Goal: Task Accomplishment & Management: Use online tool/utility

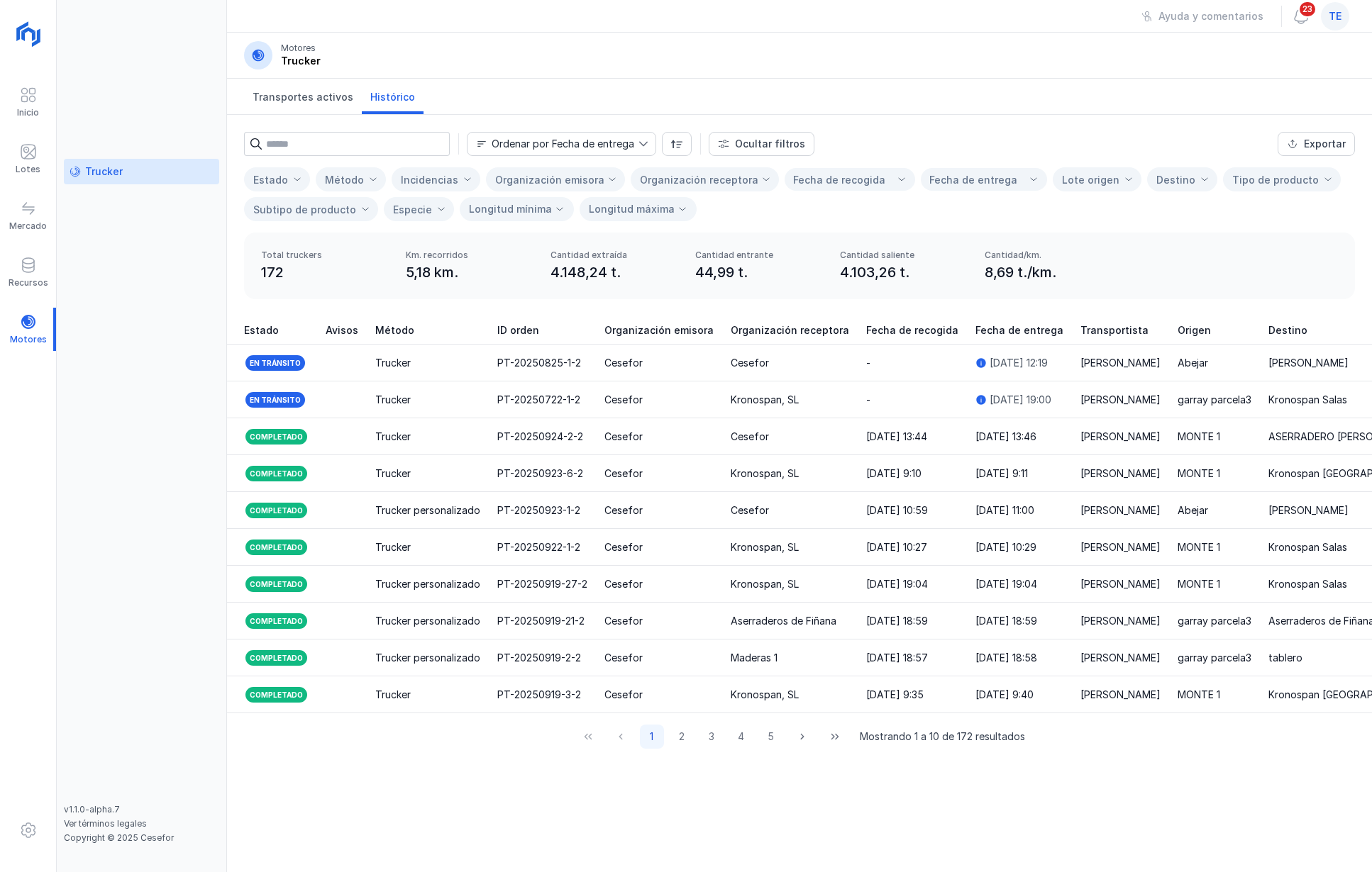
scroll to position [0, 1680]
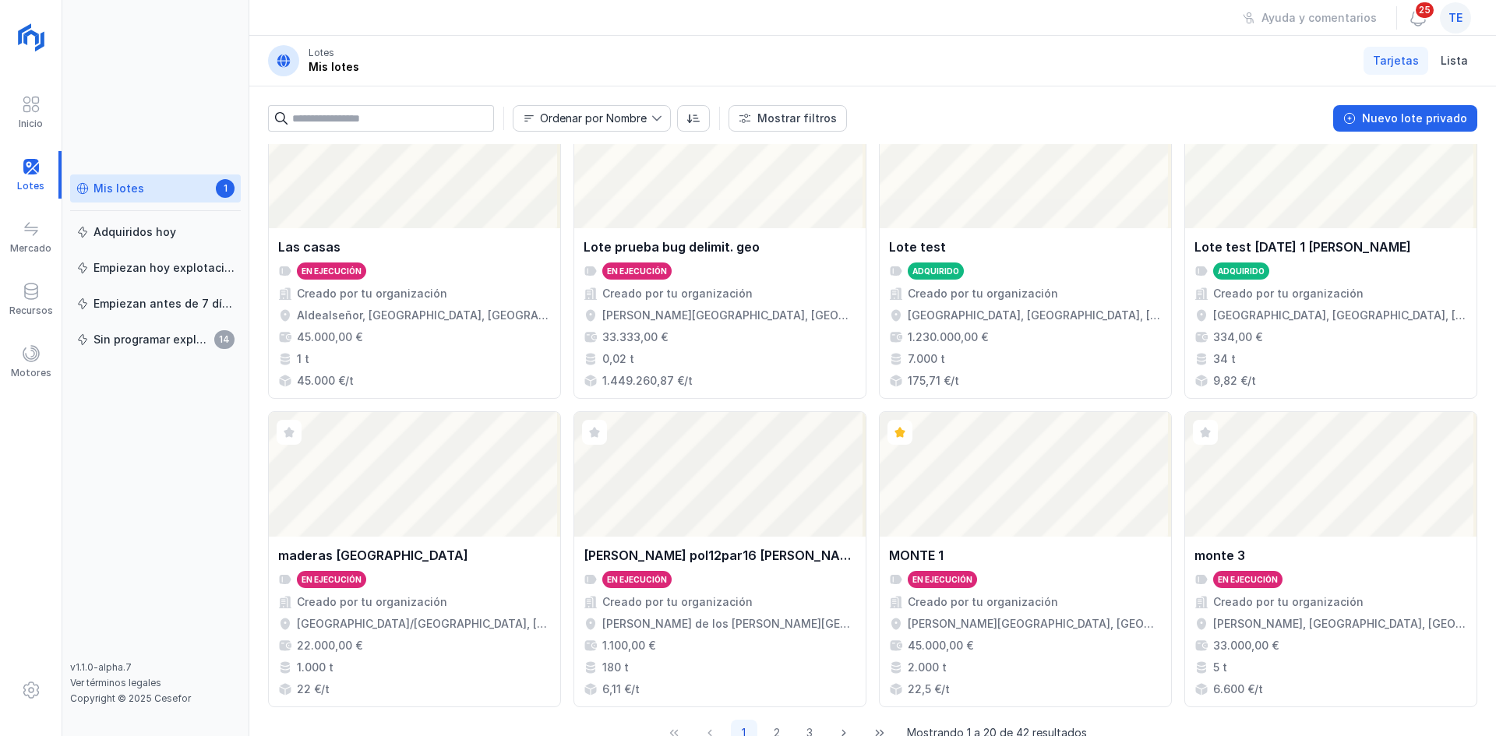
scroll to position [1008, 0]
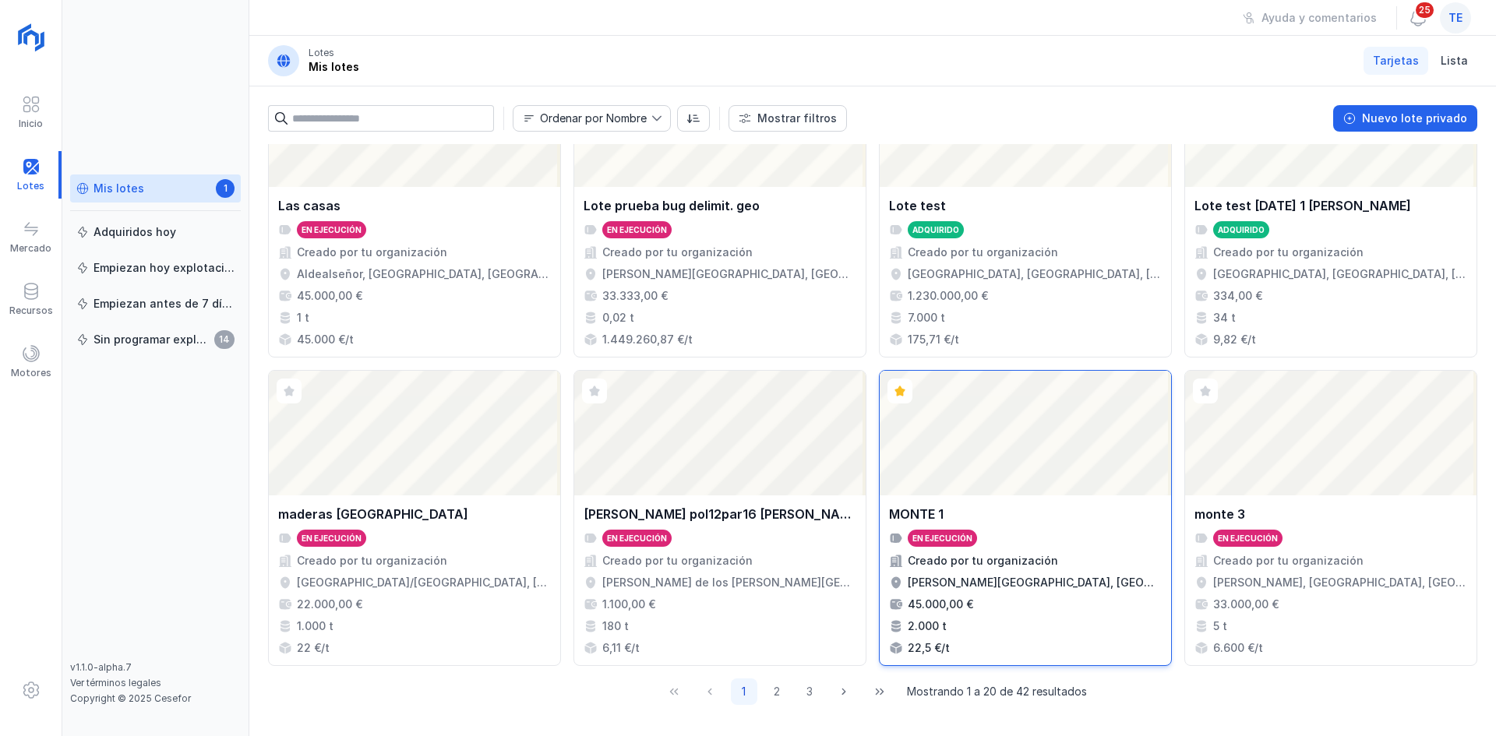
click at [1013, 449] on div "Abrir lote" at bounding box center [1025, 433] width 291 height 125
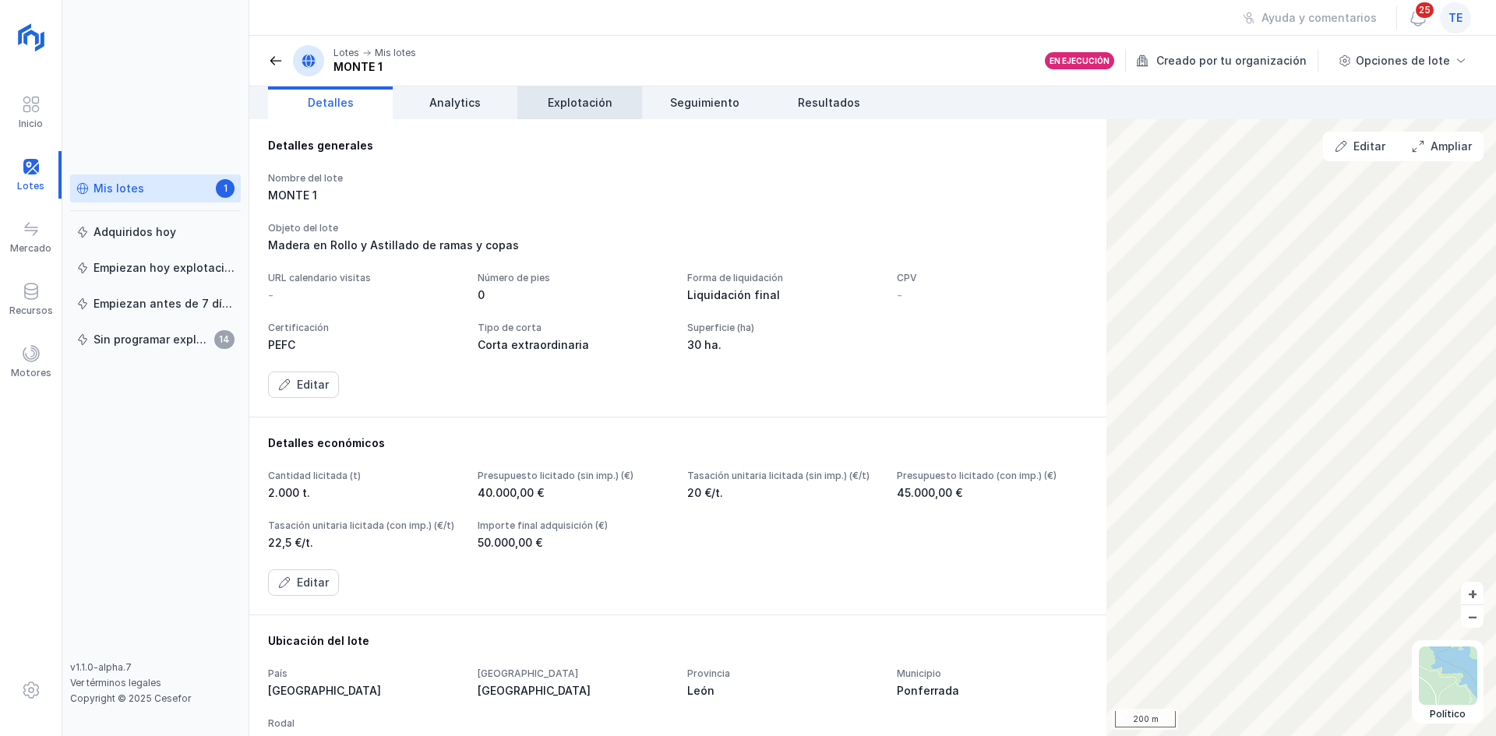
click at [610, 106] on span "Explotación" at bounding box center [580, 103] width 65 height 16
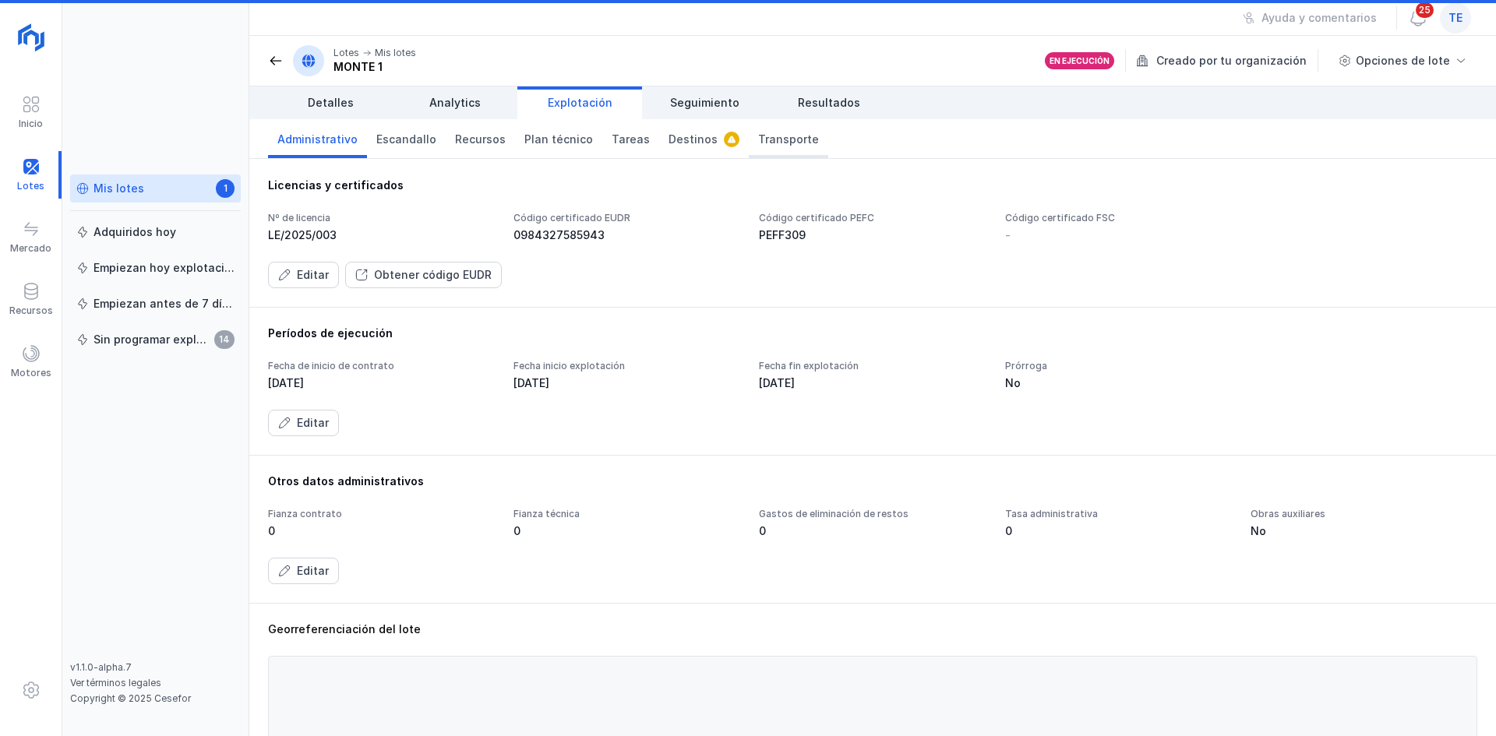
click at [771, 139] on span "Transporte" at bounding box center [788, 140] width 61 height 16
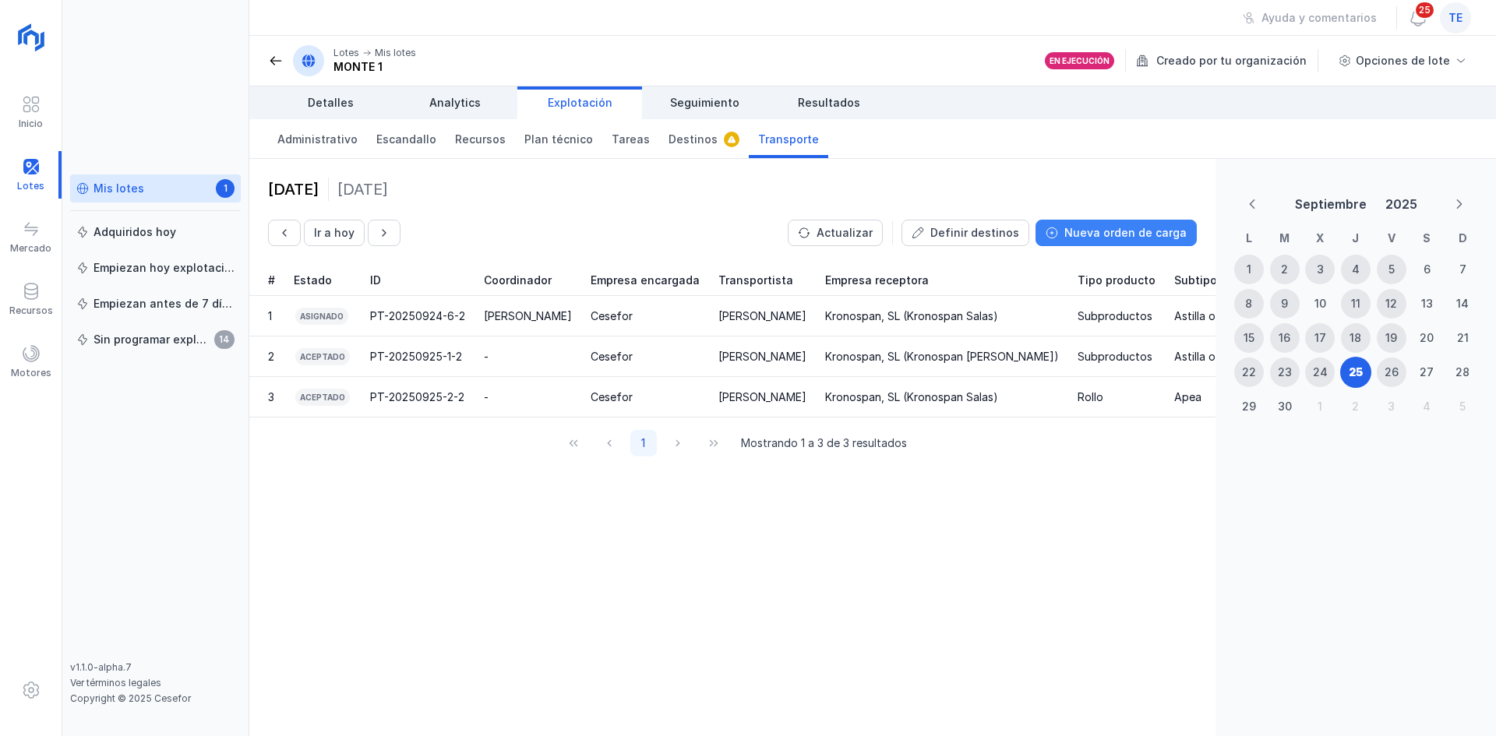
click at [1156, 231] on div "Nueva orden de carga" at bounding box center [1125, 233] width 122 height 16
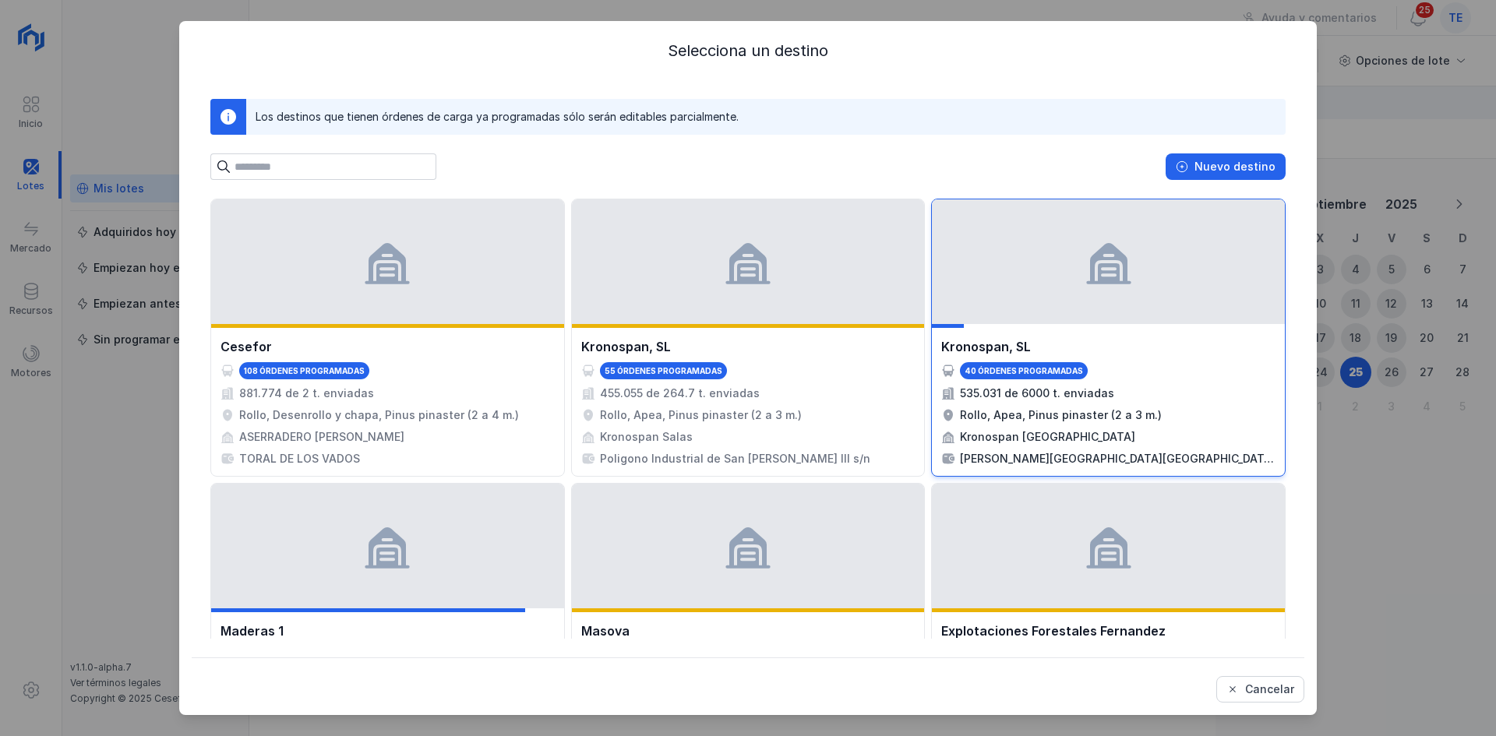
click at [1141, 308] on div at bounding box center [1108, 261] width 353 height 125
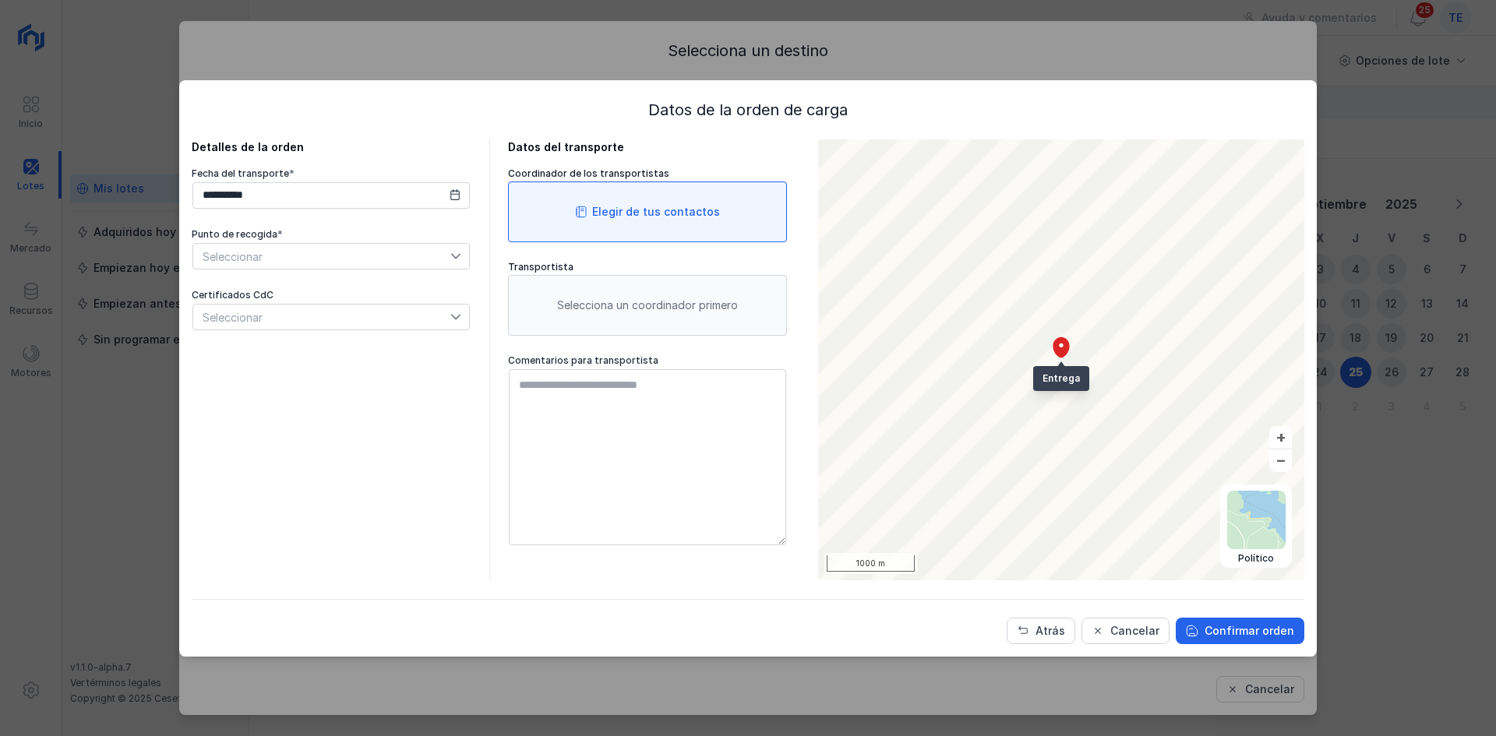
click at [609, 224] on div "Elegir de tus contactos" at bounding box center [647, 212] width 279 height 61
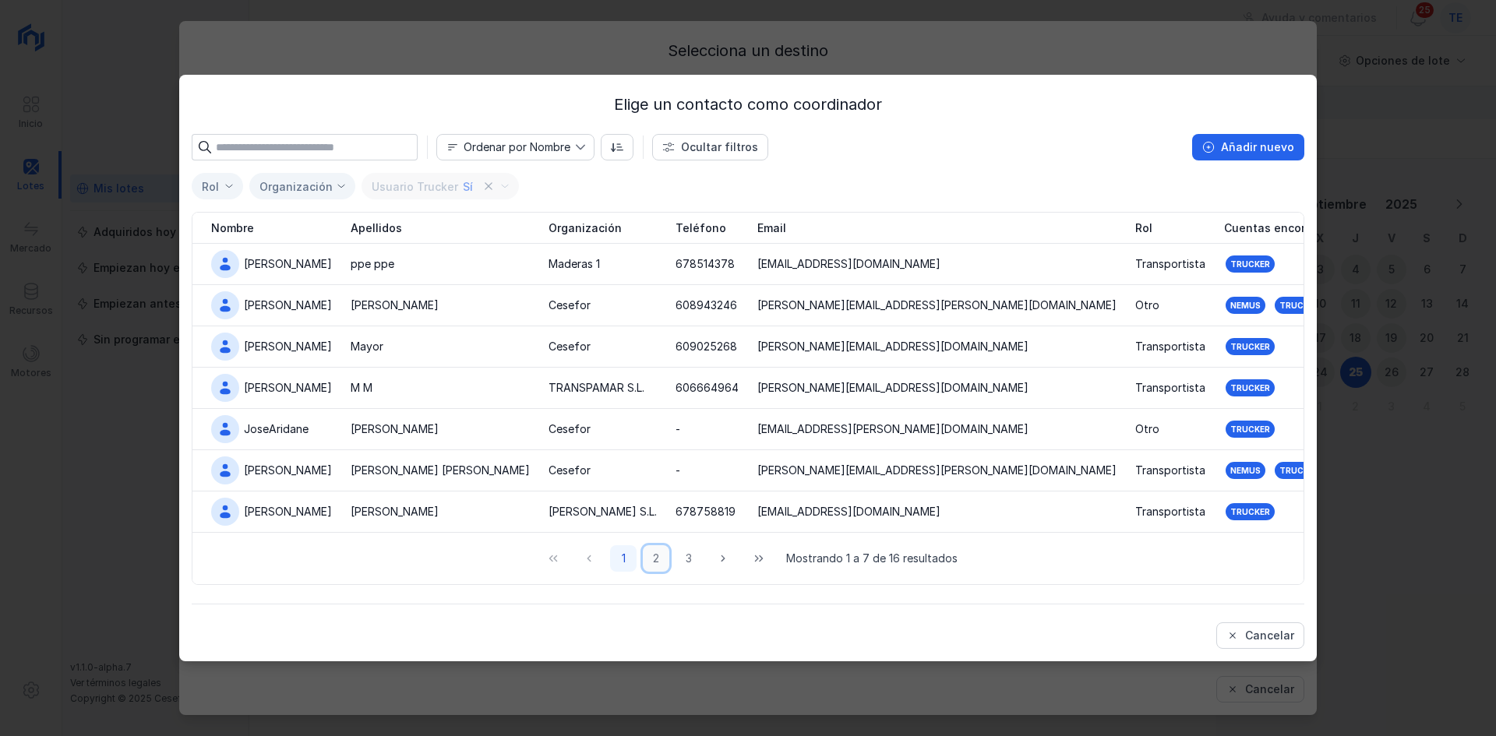
click at [662, 555] on button "2" at bounding box center [656, 558] width 26 height 26
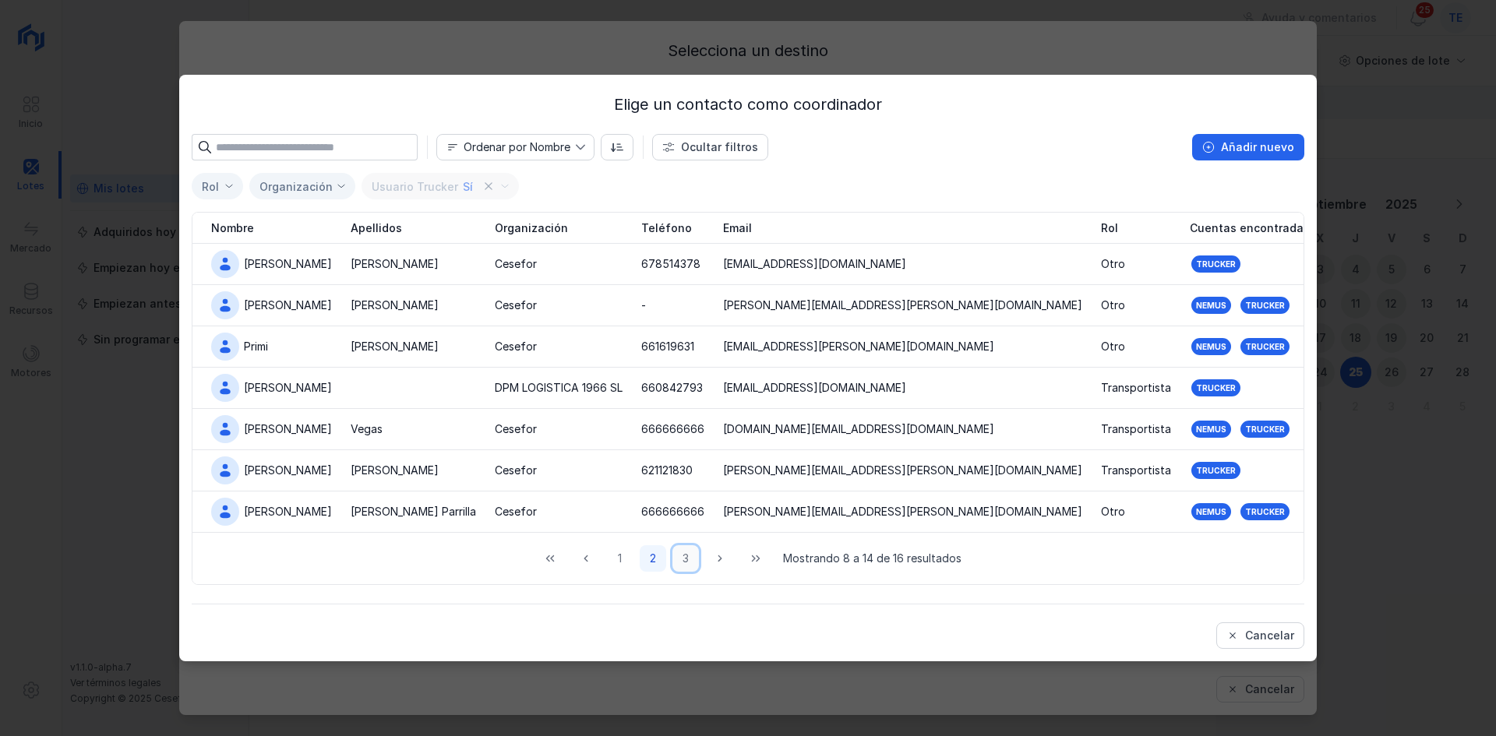
click at [685, 559] on button "3" at bounding box center [685, 558] width 26 height 26
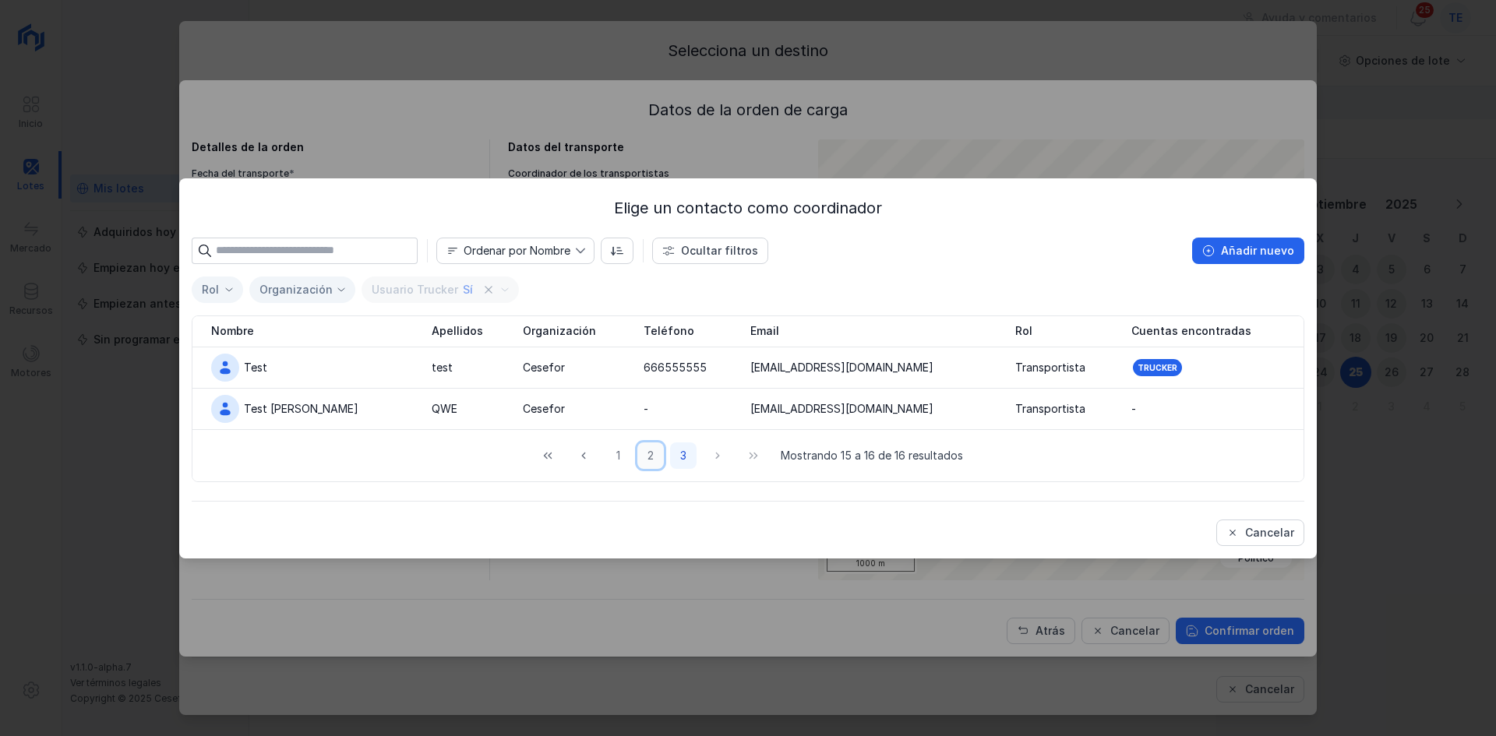
click at [646, 457] on button "2" at bounding box center [650, 456] width 26 height 26
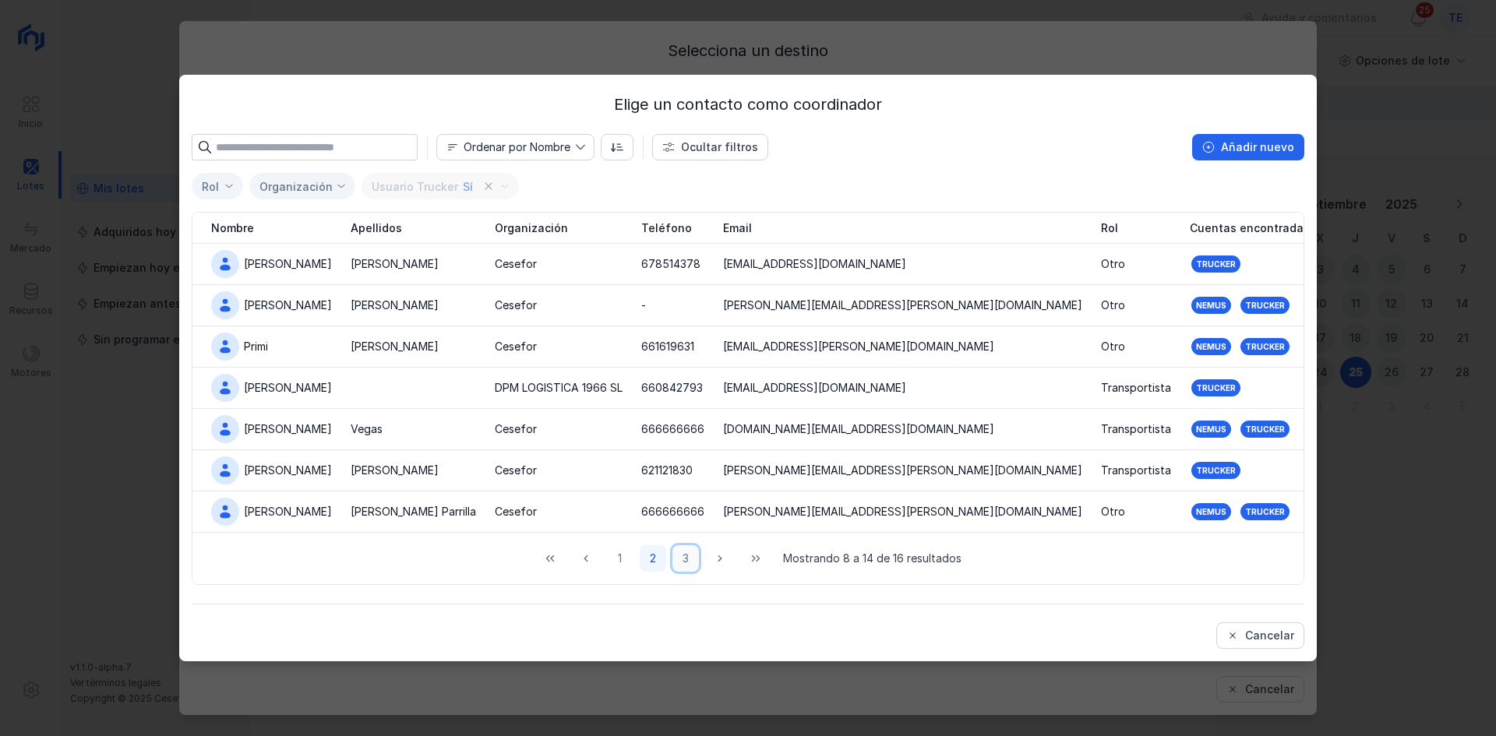
click at [675, 555] on button "3" at bounding box center [685, 558] width 26 height 26
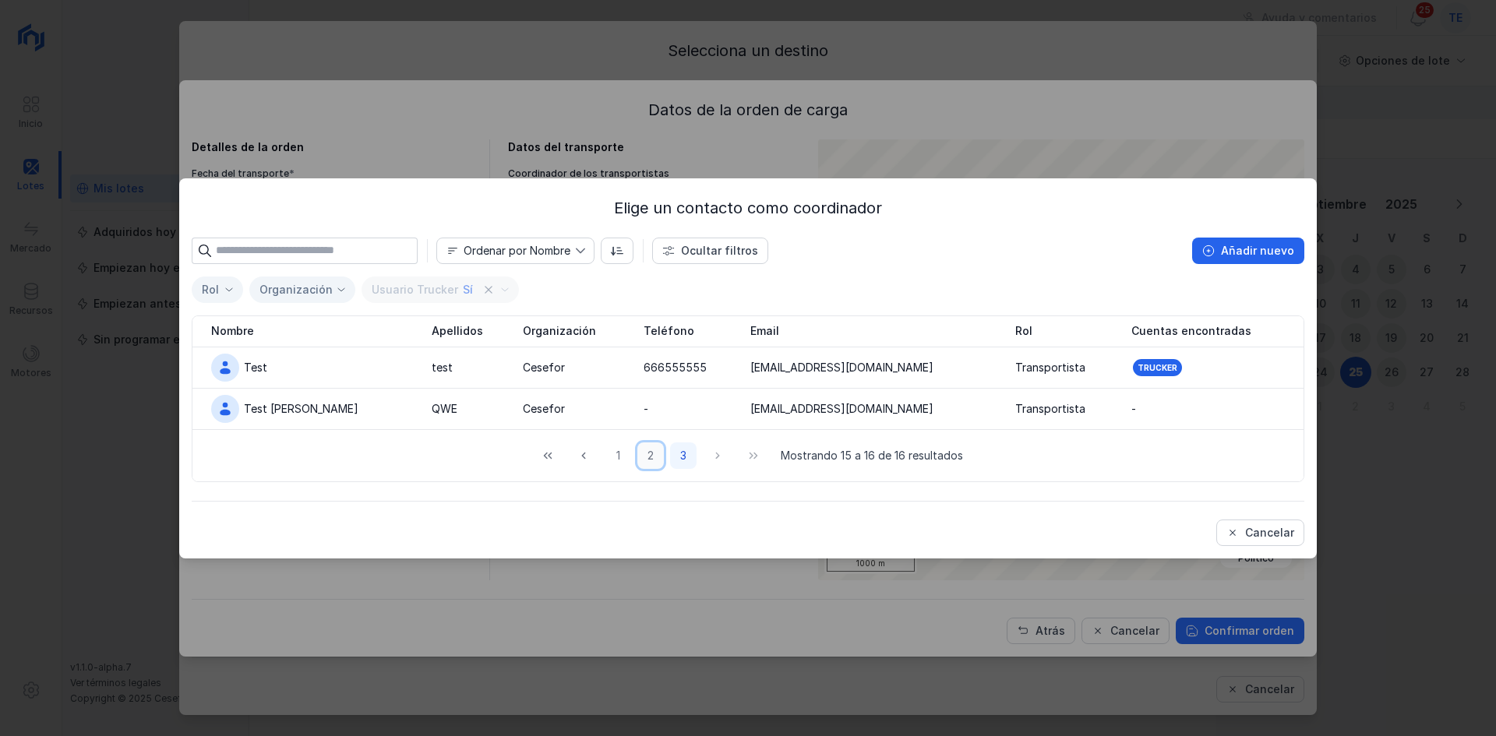
click at [658, 463] on button "2" at bounding box center [650, 456] width 26 height 26
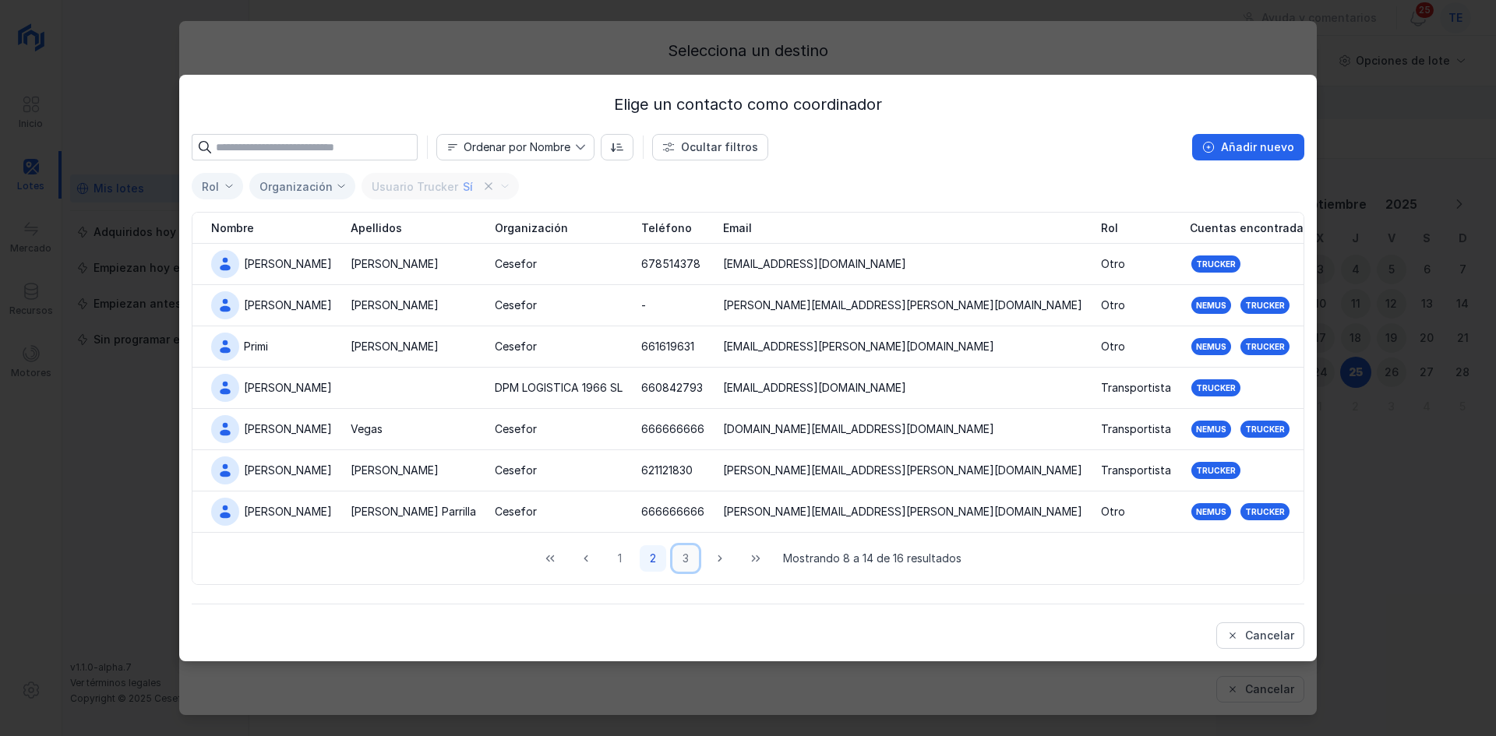
click at [679, 563] on button "3" at bounding box center [685, 558] width 26 height 26
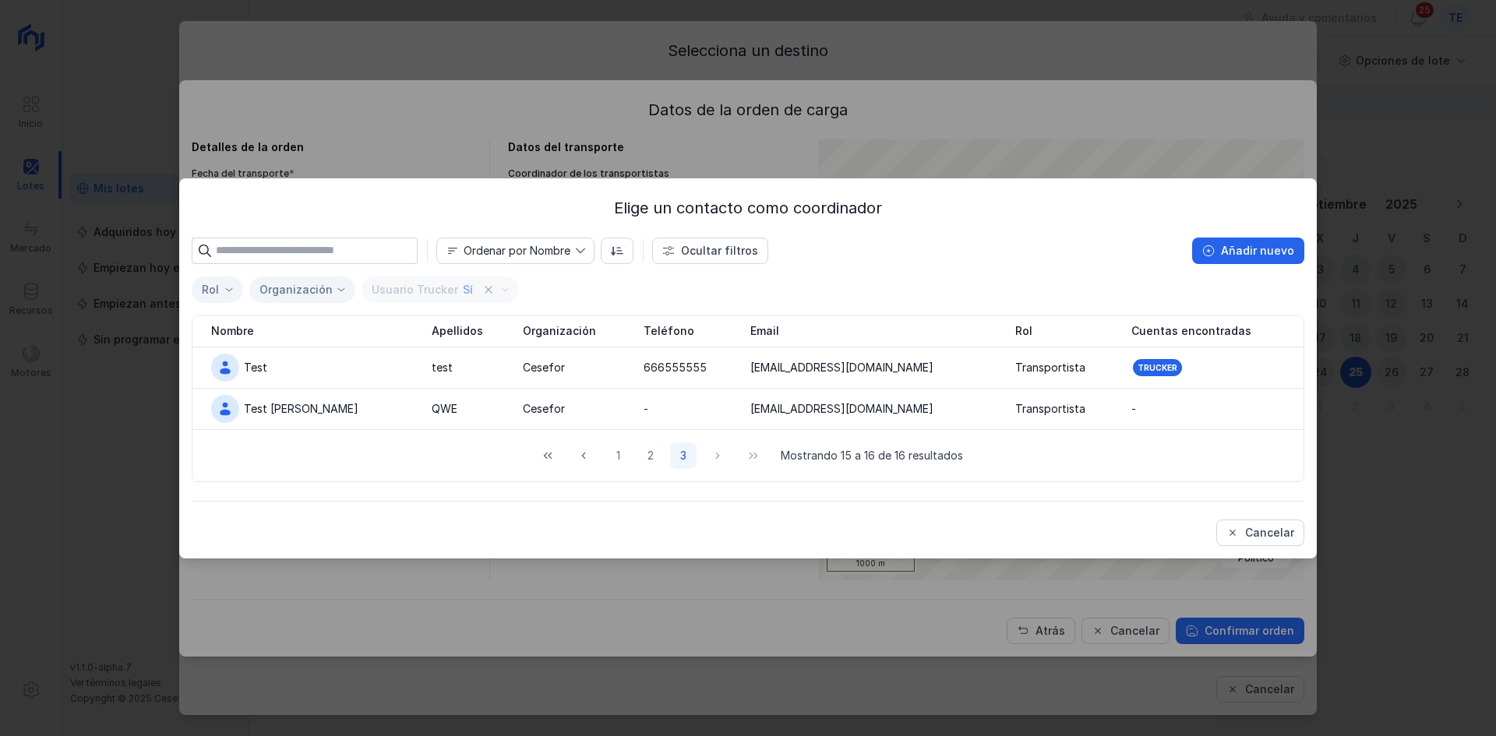
click at [602, 453] on div "1 2 3 Mostrando 15 a 16 de 16 resultados" at bounding box center [748, 456] width 430 height 26
click at [616, 455] on button "1" at bounding box center [618, 456] width 26 height 26
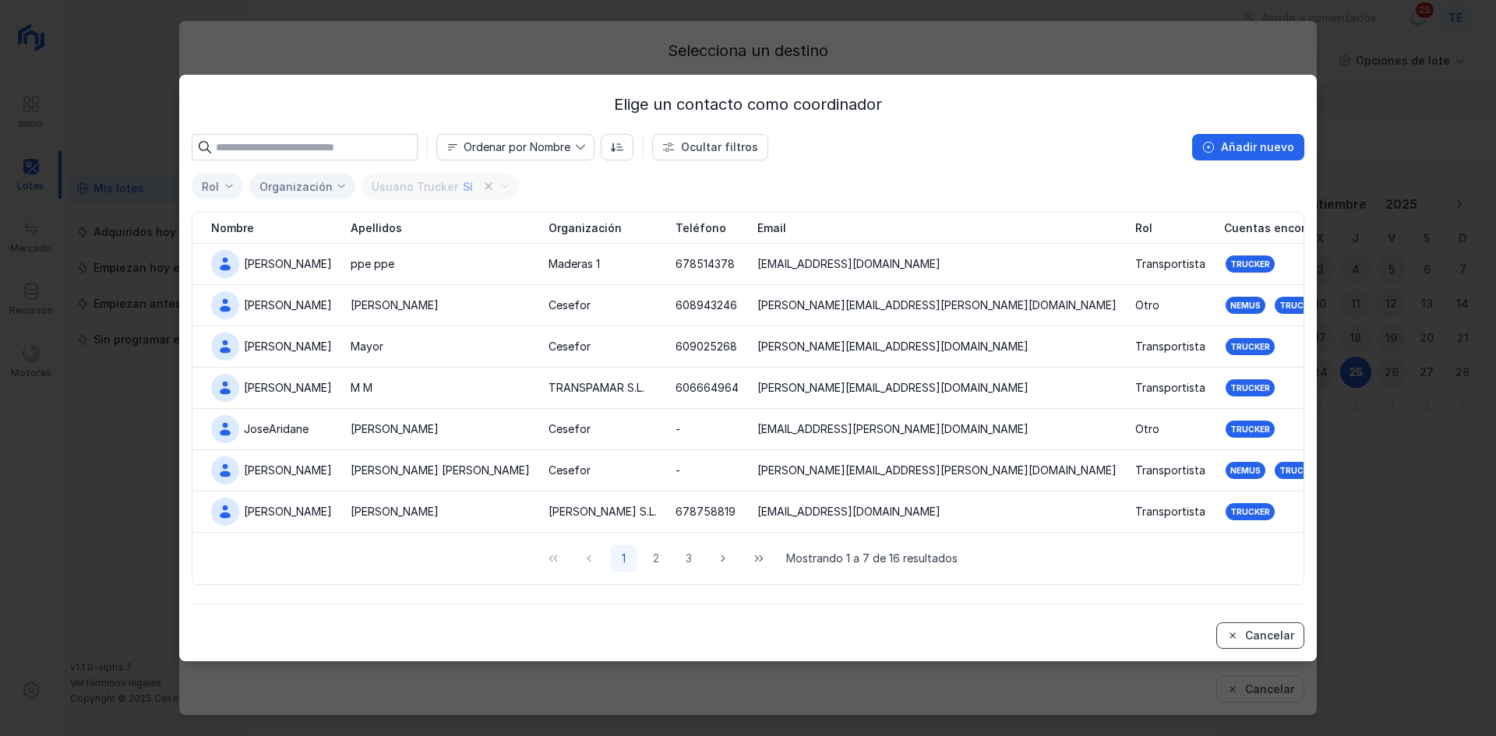
click at [1275, 640] on div "Cancelar" at bounding box center [1269, 636] width 49 height 16
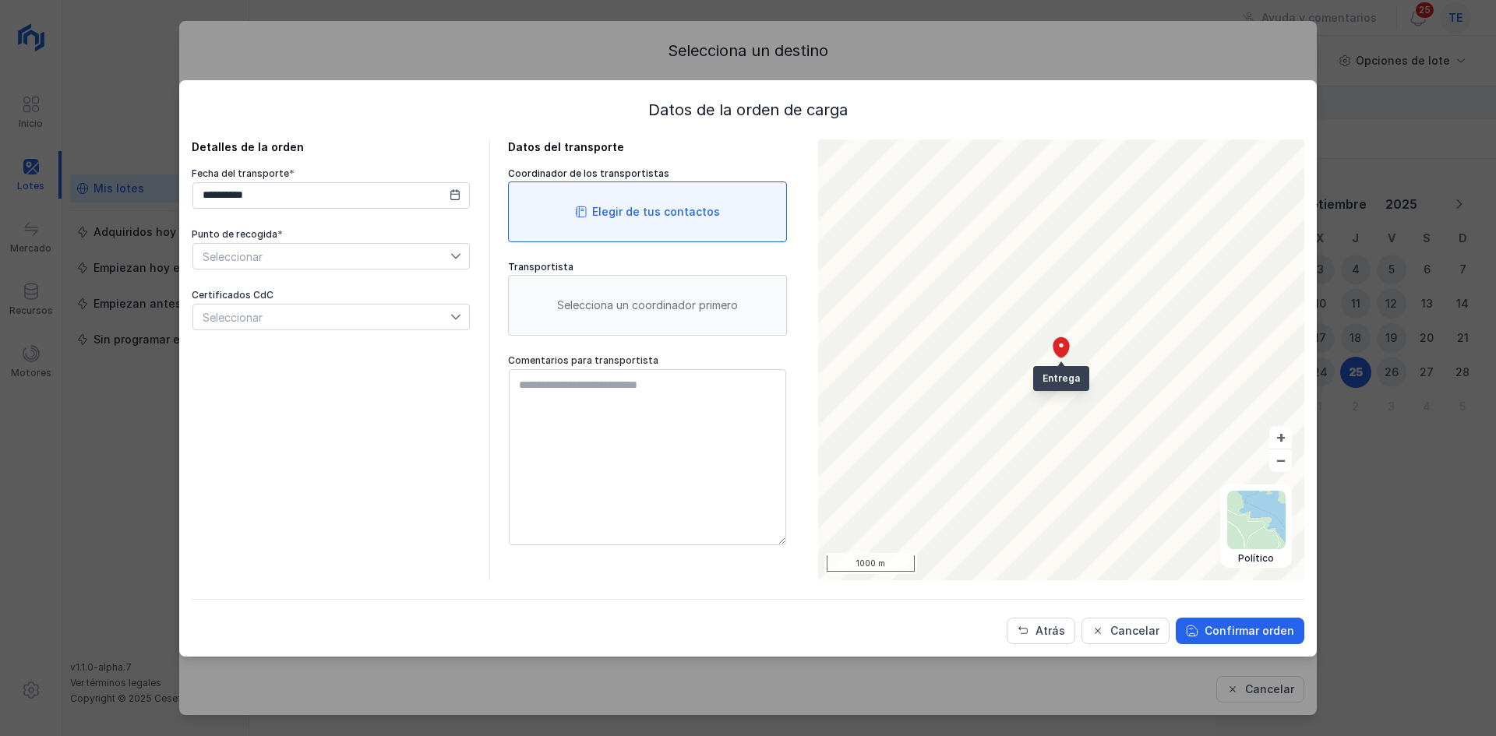
click at [655, 196] on div "Elegir de tus contactos" at bounding box center [647, 212] width 279 height 61
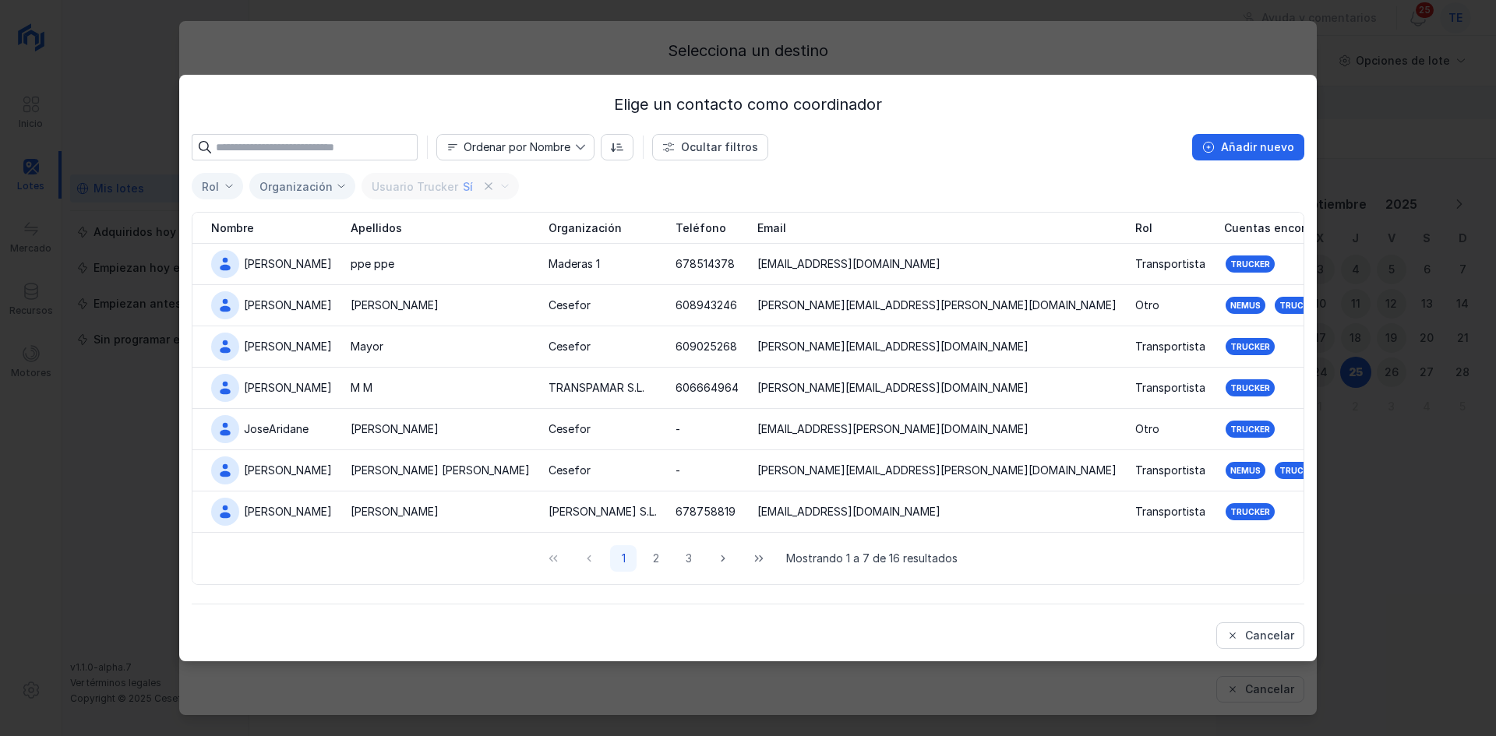
drag, startPoint x: 1265, startPoint y: 640, endPoint x: 1345, endPoint y: 280, distance: 368.6
click at [1266, 637] on div "Cancelar" at bounding box center [1269, 636] width 49 height 16
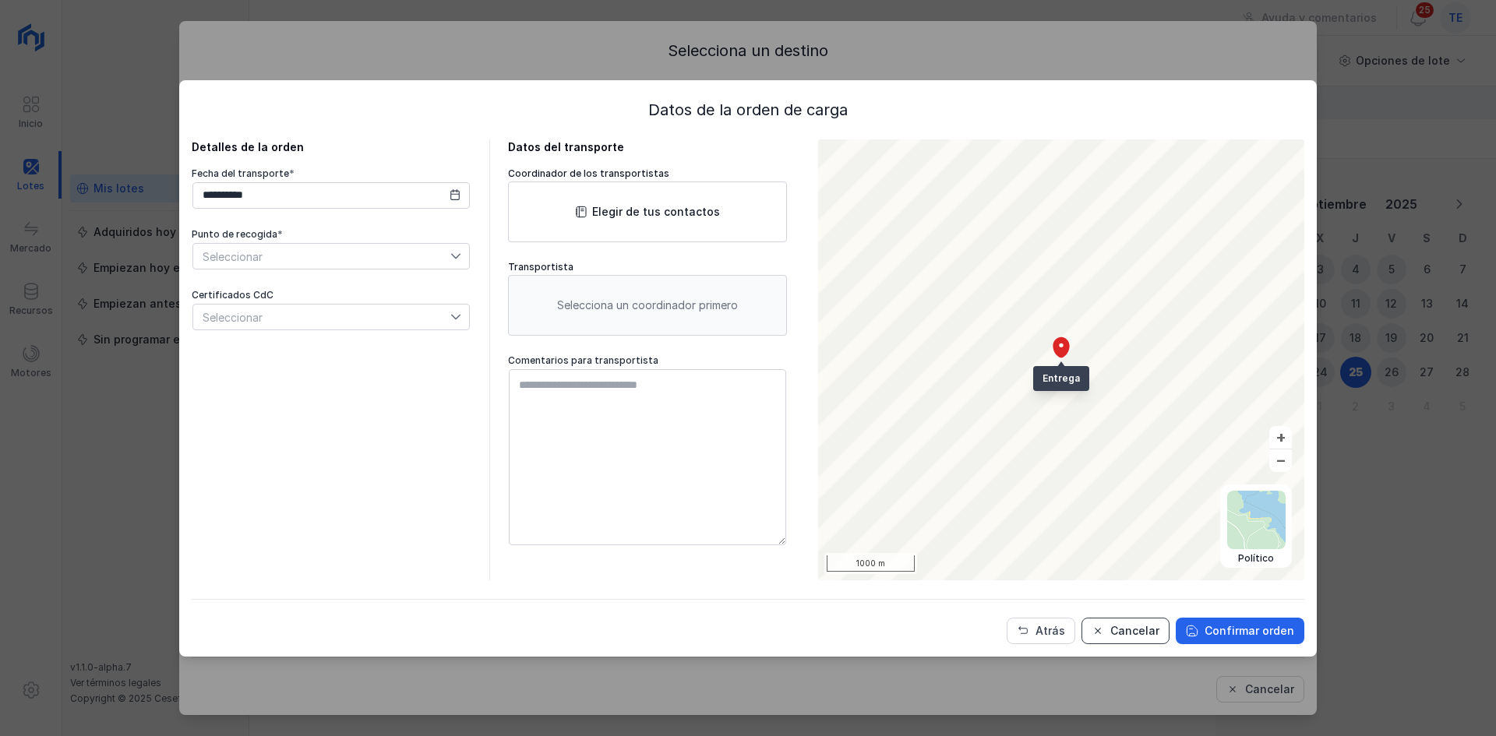
click at [1111, 637] on button "Cancelar" at bounding box center [1125, 631] width 88 height 26
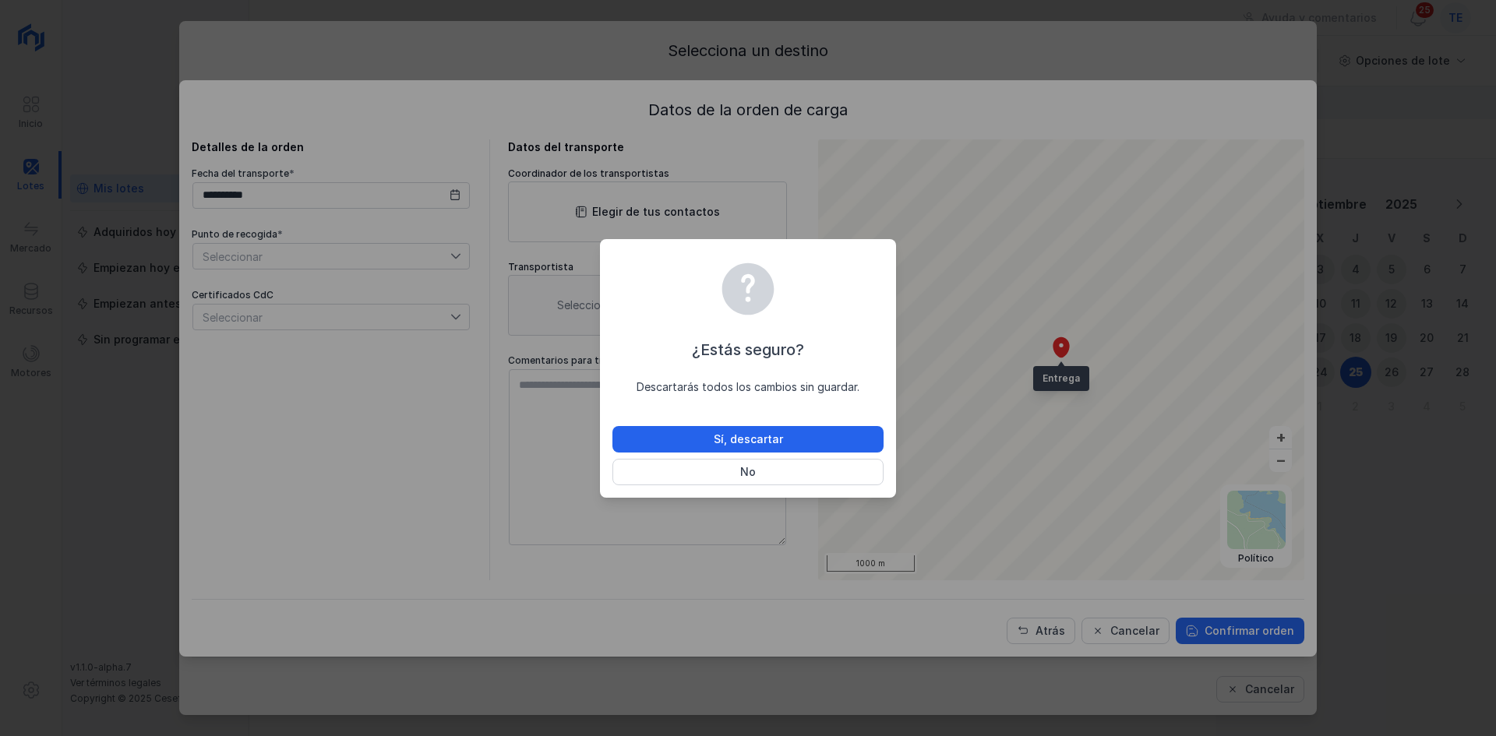
click at [744, 423] on div "¿Estás seguro? Descartarás todos los cambios sin guardar. Sí, descartar No" at bounding box center [747, 371] width 271 height 227
click at [744, 432] on div "Sí, descartar" at bounding box center [748, 440] width 69 height 16
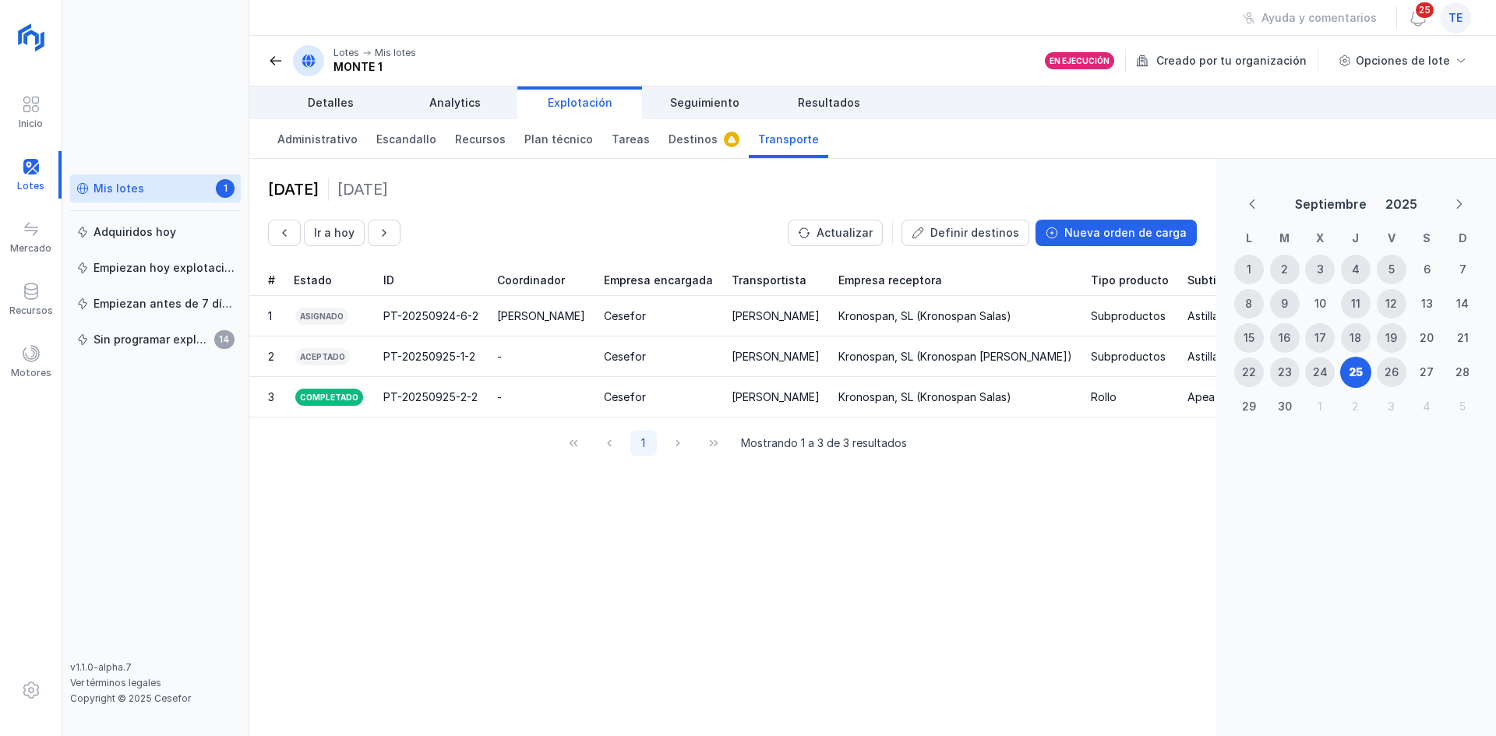
click at [1462, 12] on div "te" at bounding box center [1455, 17] width 31 height 31
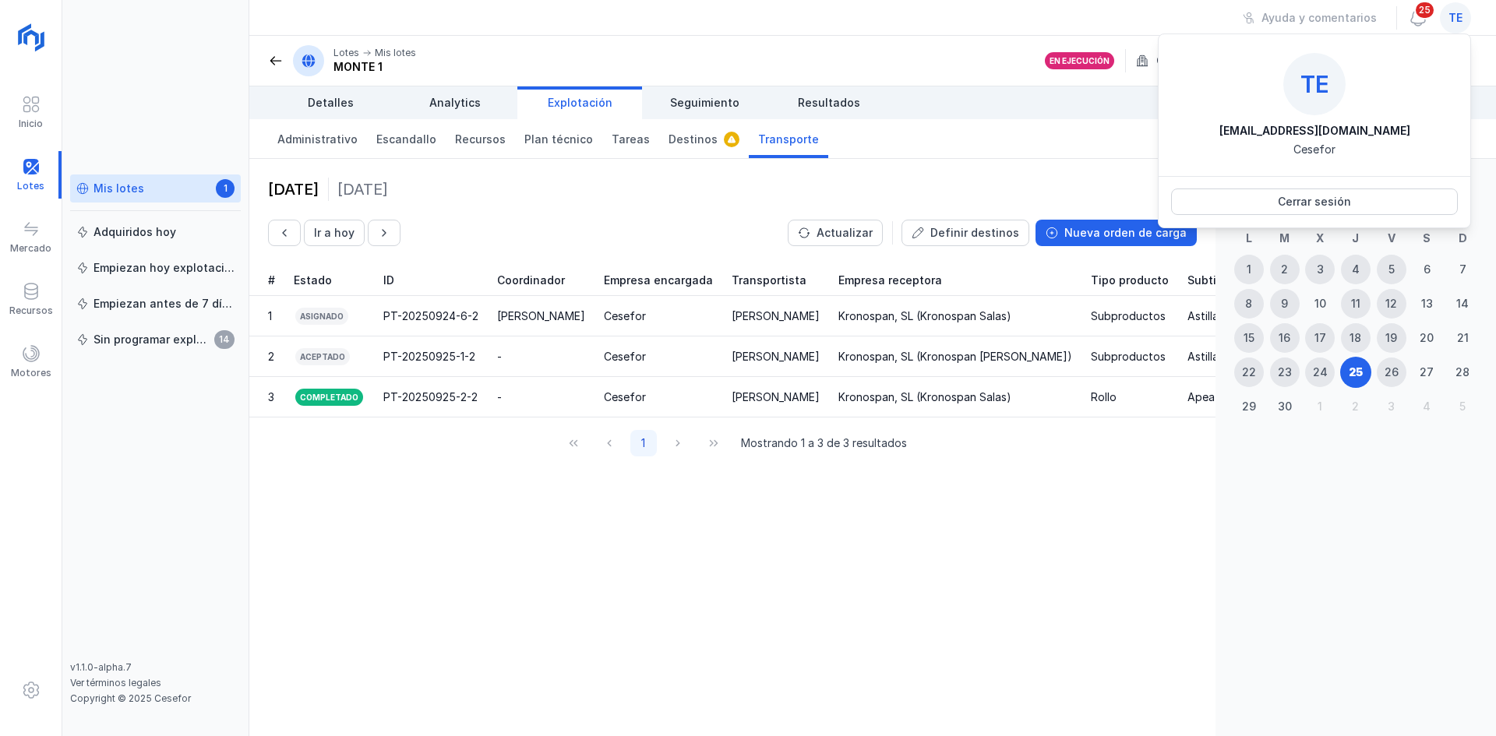
click at [1047, 581] on div "25 septiembre 2025 Jueves Ir a hoy Actualizar Definir destinos Nueva orden de c…" at bounding box center [732, 447] width 966 height 577
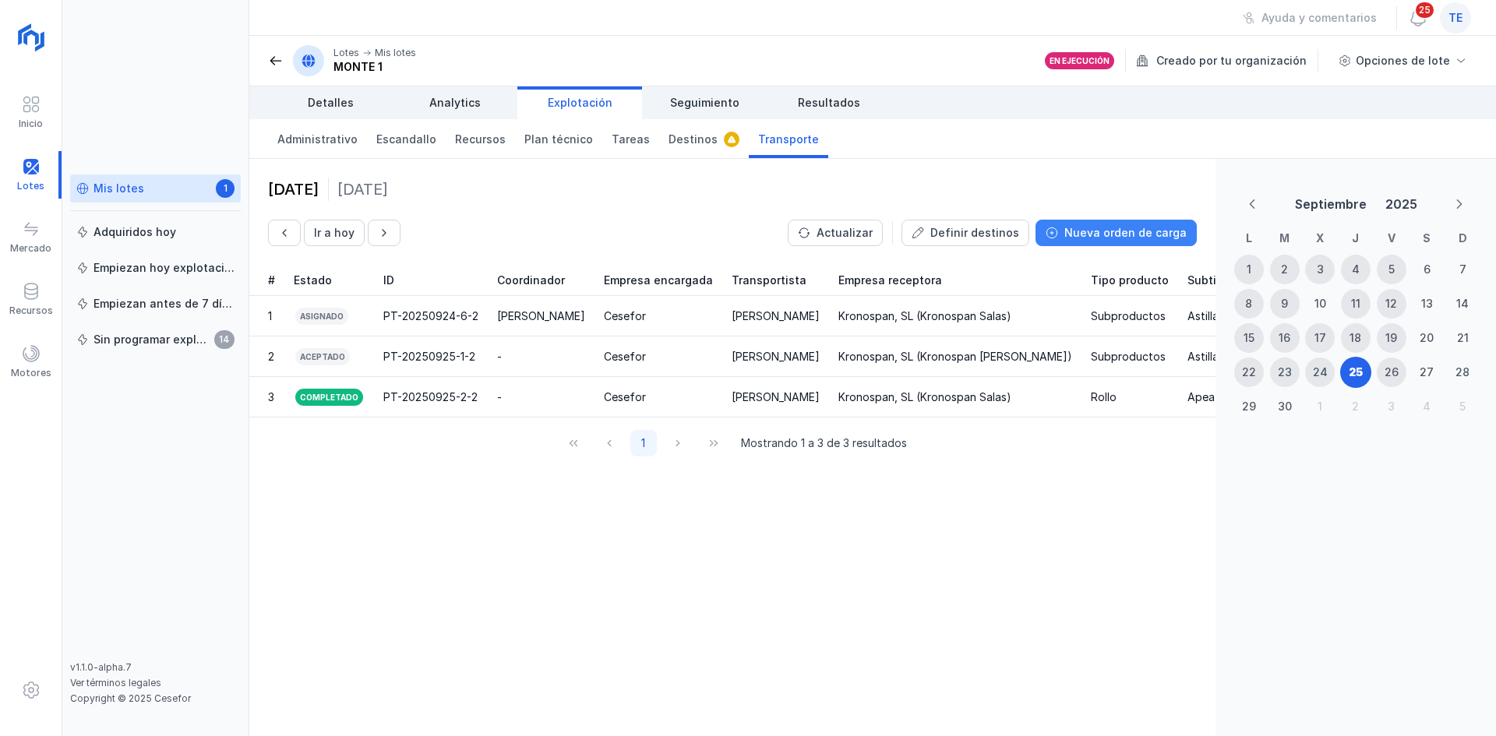
click at [1097, 234] on div "Nueva orden de carga" at bounding box center [1125, 233] width 122 height 16
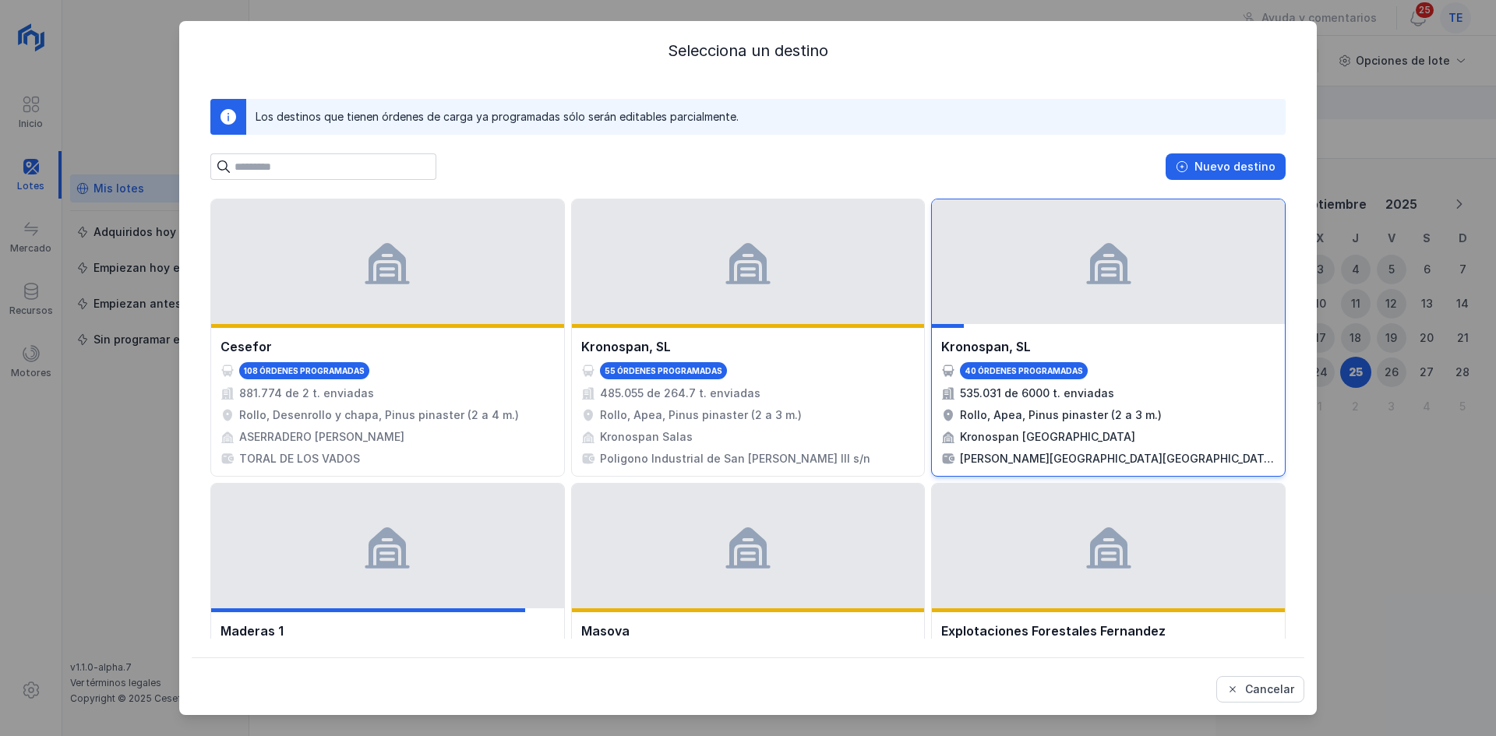
click at [1080, 322] on div at bounding box center [1108, 261] width 353 height 125
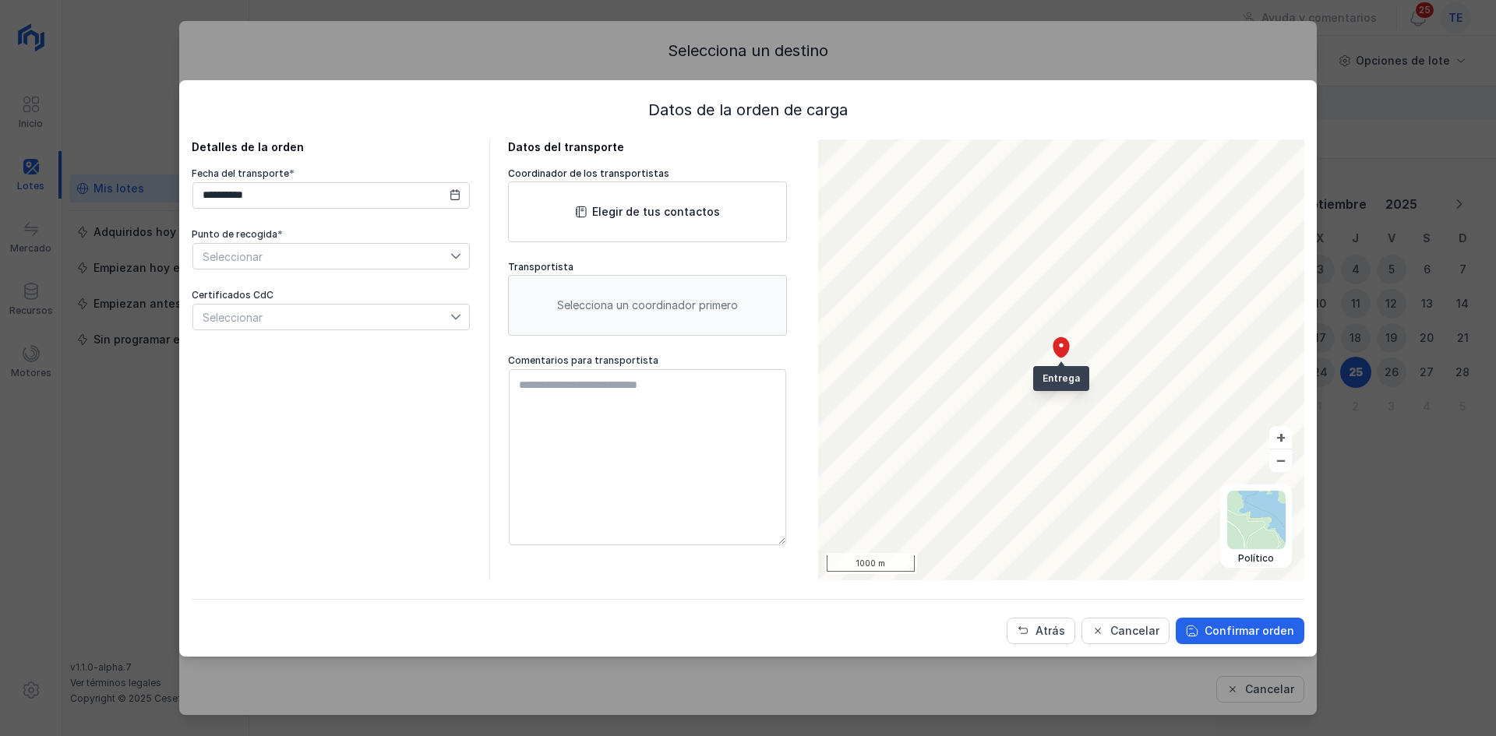
drag, startPoint x: 448, startPoint y: 246, endPoint x: 452, endPoint y: 256, distance: 10.1
click at [447, 246] on span "Seleccionar" at bounding box center [321, 256] width 257 height 25
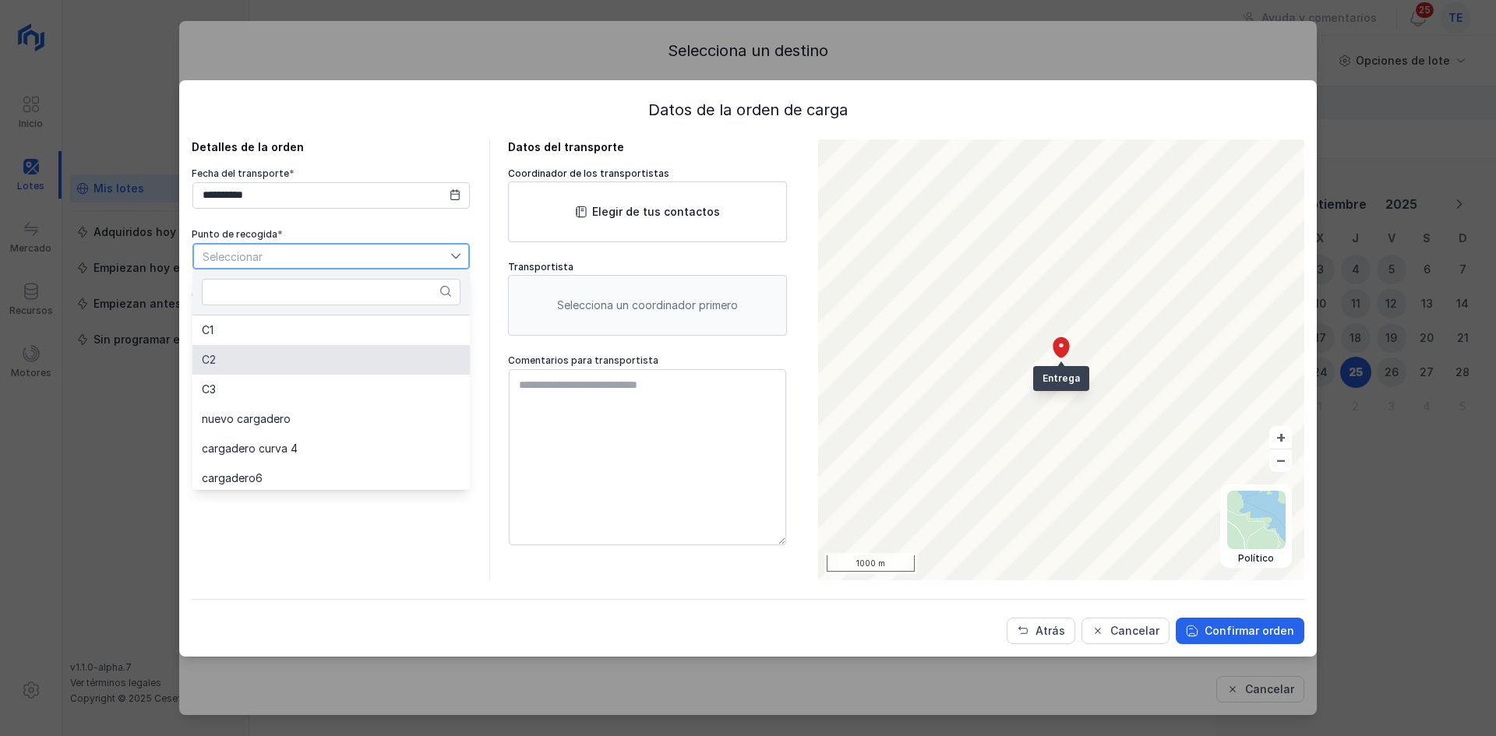
click at [345, 359] on li "C2" at bounding box center [330, 360] width 277 height 30
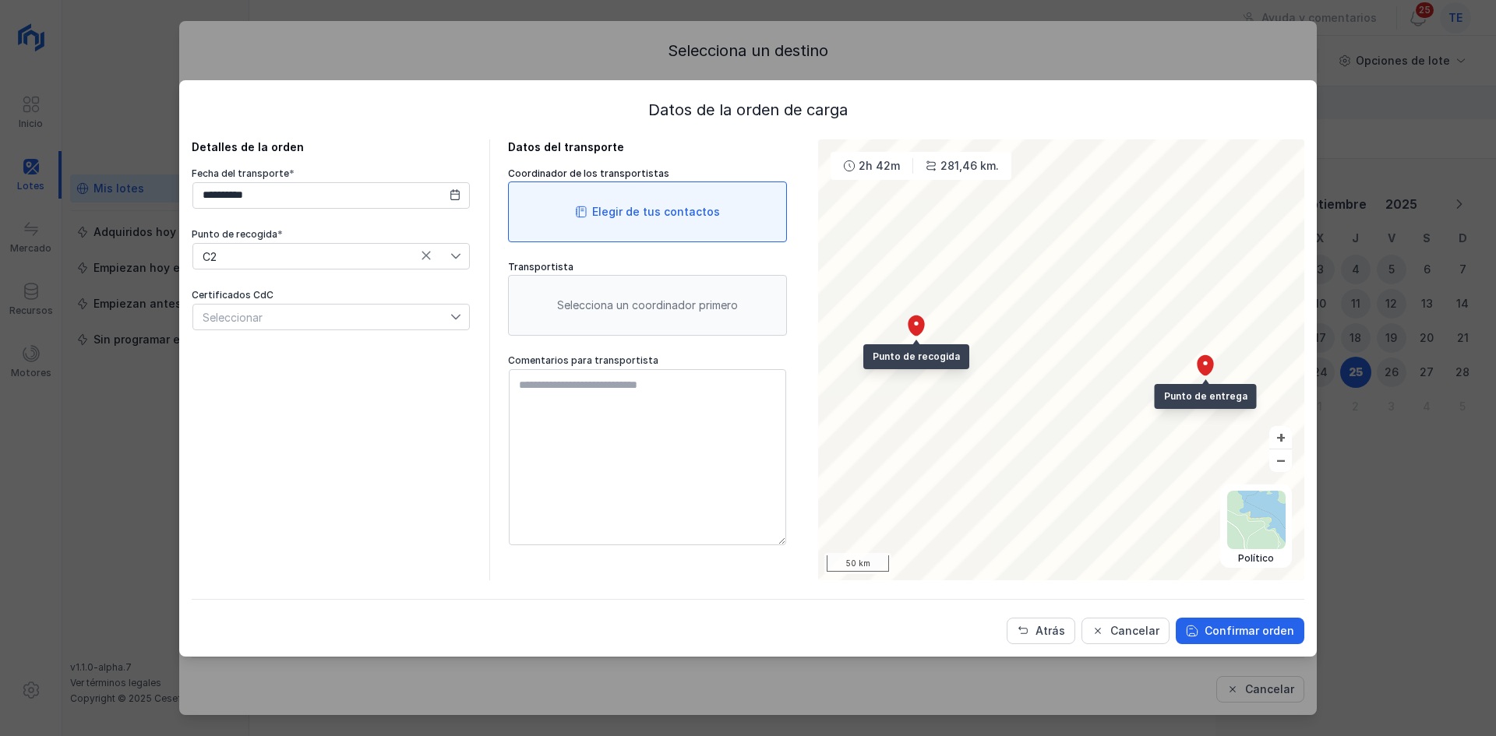
click at [627, 199] on div "Elegir de tus contactos" at bounding box center [647, 212] width 279 height 61
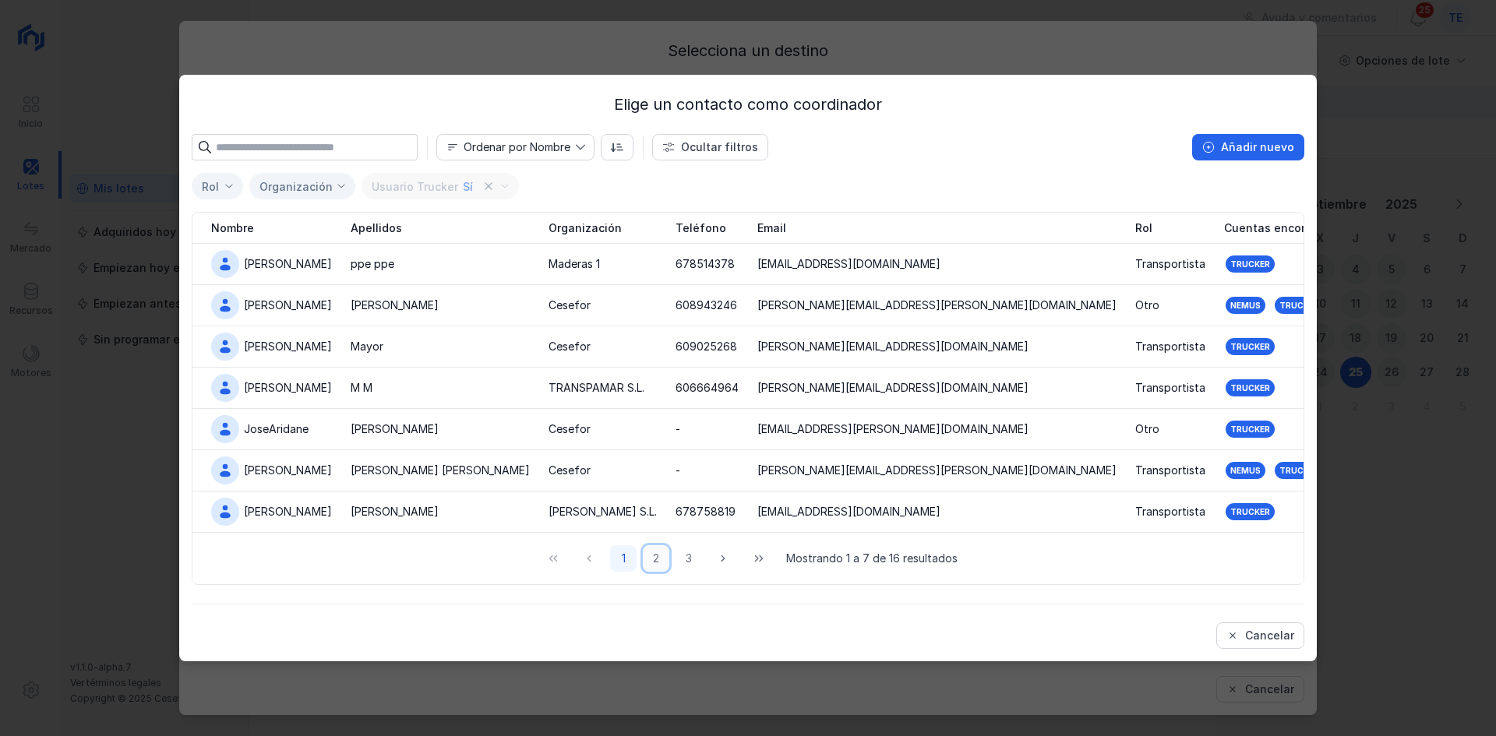
click at [662, 556] on button "2" at bounding box center [656, 558] width 26 height 26
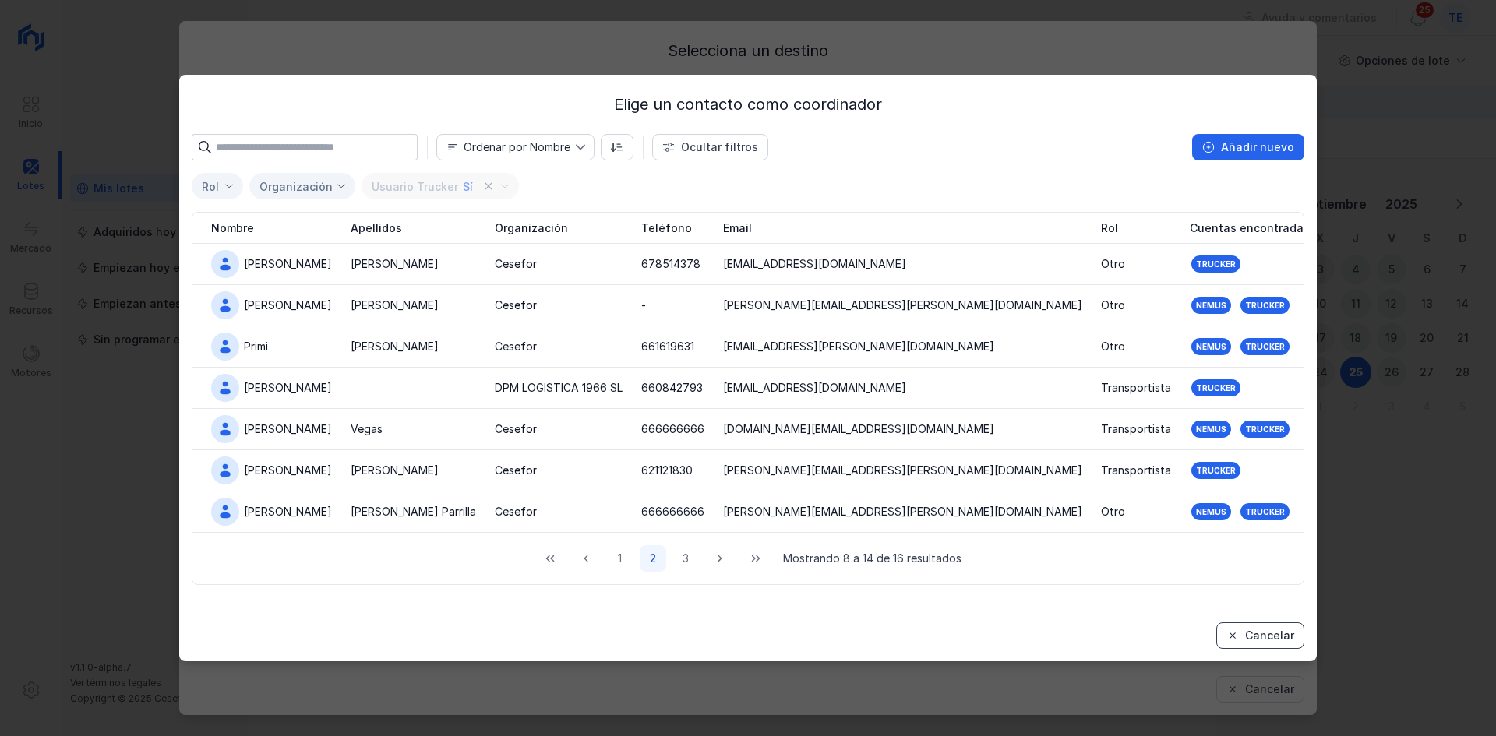
click at [1261, 627] on button "Cancelar" at bounding box center [1260, 635] width 88 height 26
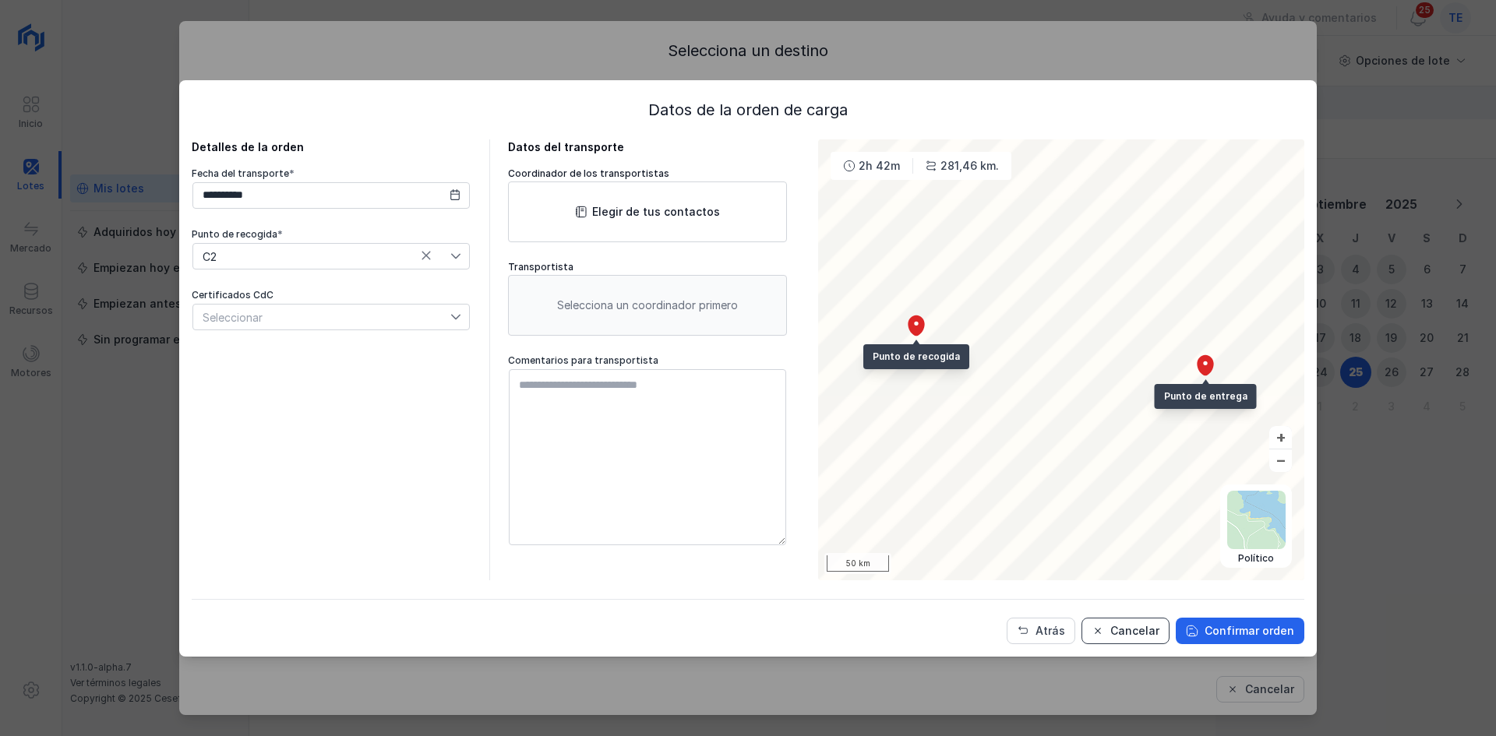
click at [1112, 629] on button "Cancelar" at bounding box center [1125, 631] width 88 height 26
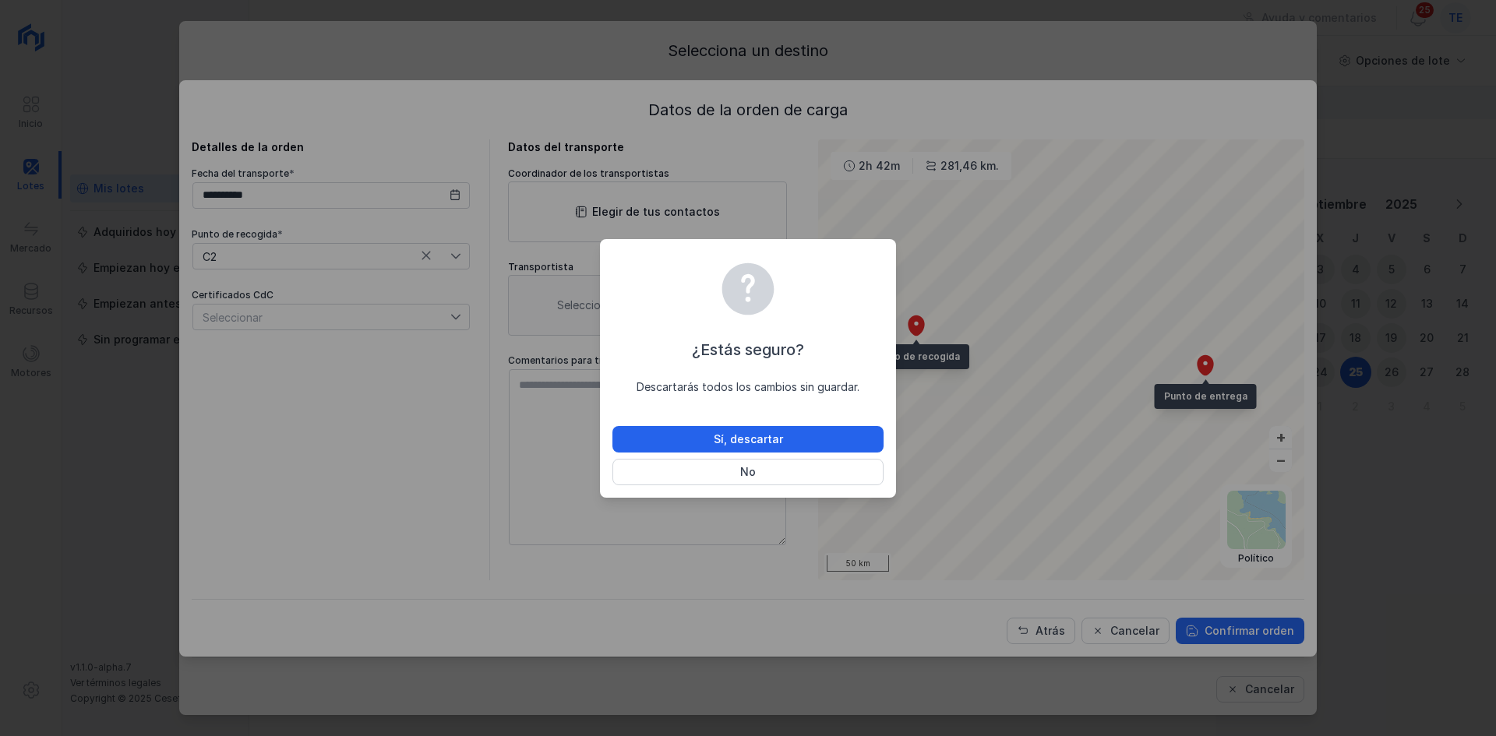
click at [831, 431] on button "Sí, descartar" at bounding box center [747, 439] width 271 height 26
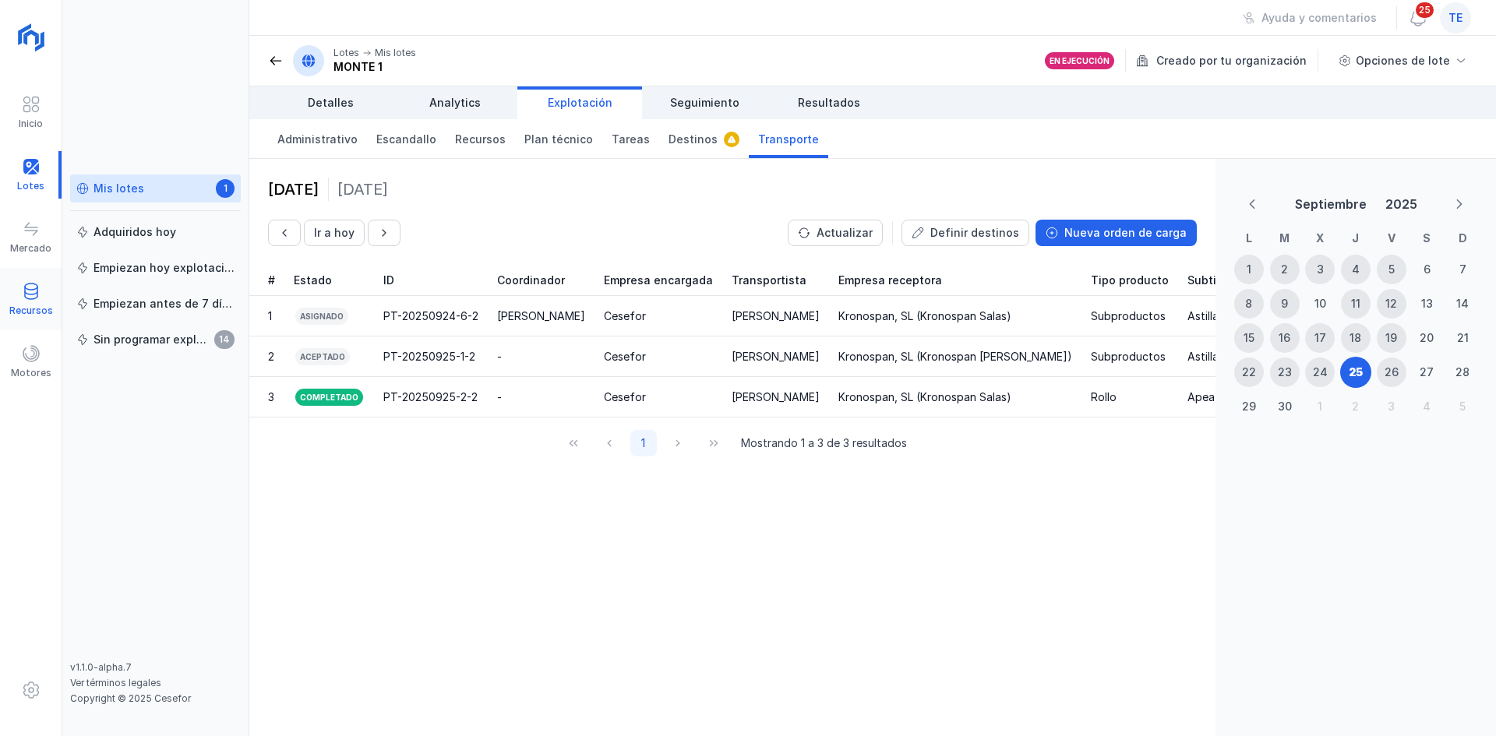
click at [36, 315] on div "Recursos" at bounding box center [31, 311] width 44 height 12
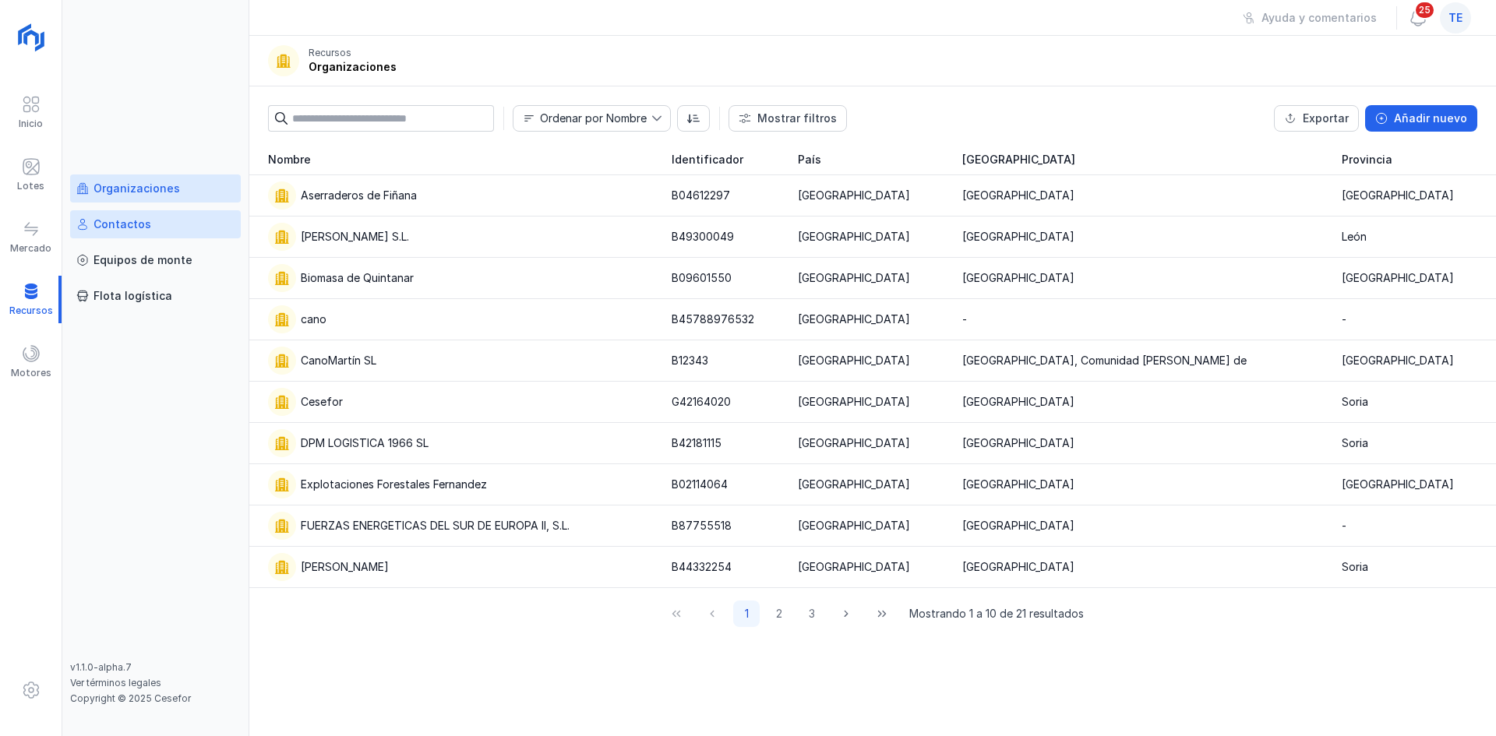
click at [128, 232] on link "Contactos" at bounding box center [155, 224] width 171 height 28
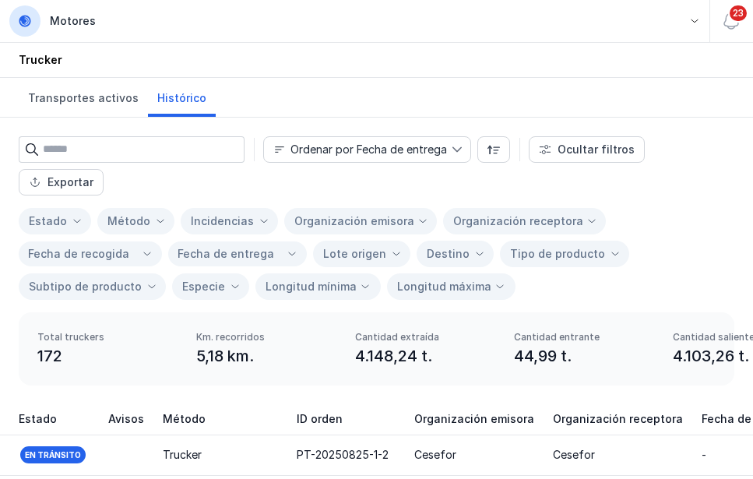
scroll to position [0, 1845]
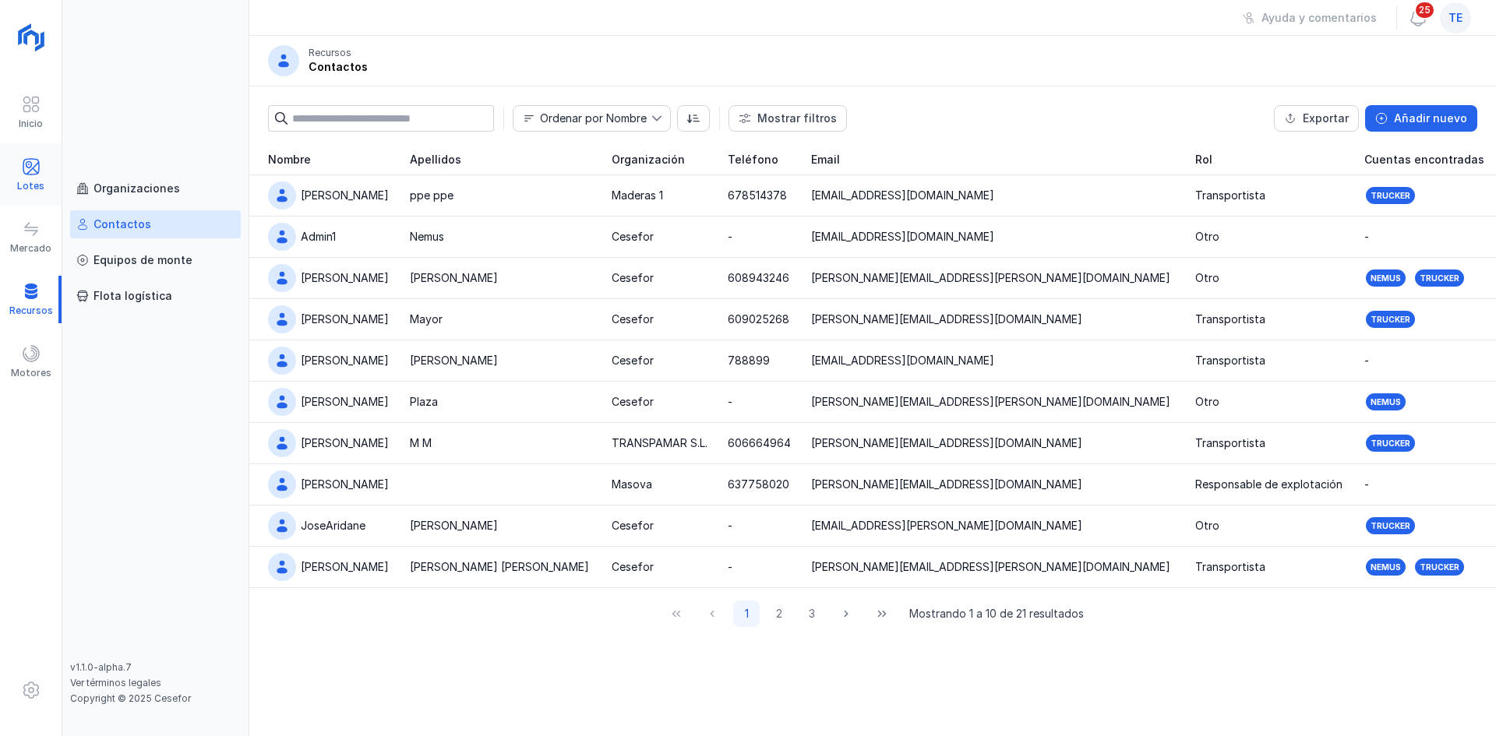
click at [30, 169] on span at bounding box center [31, 166] width 19 height 19
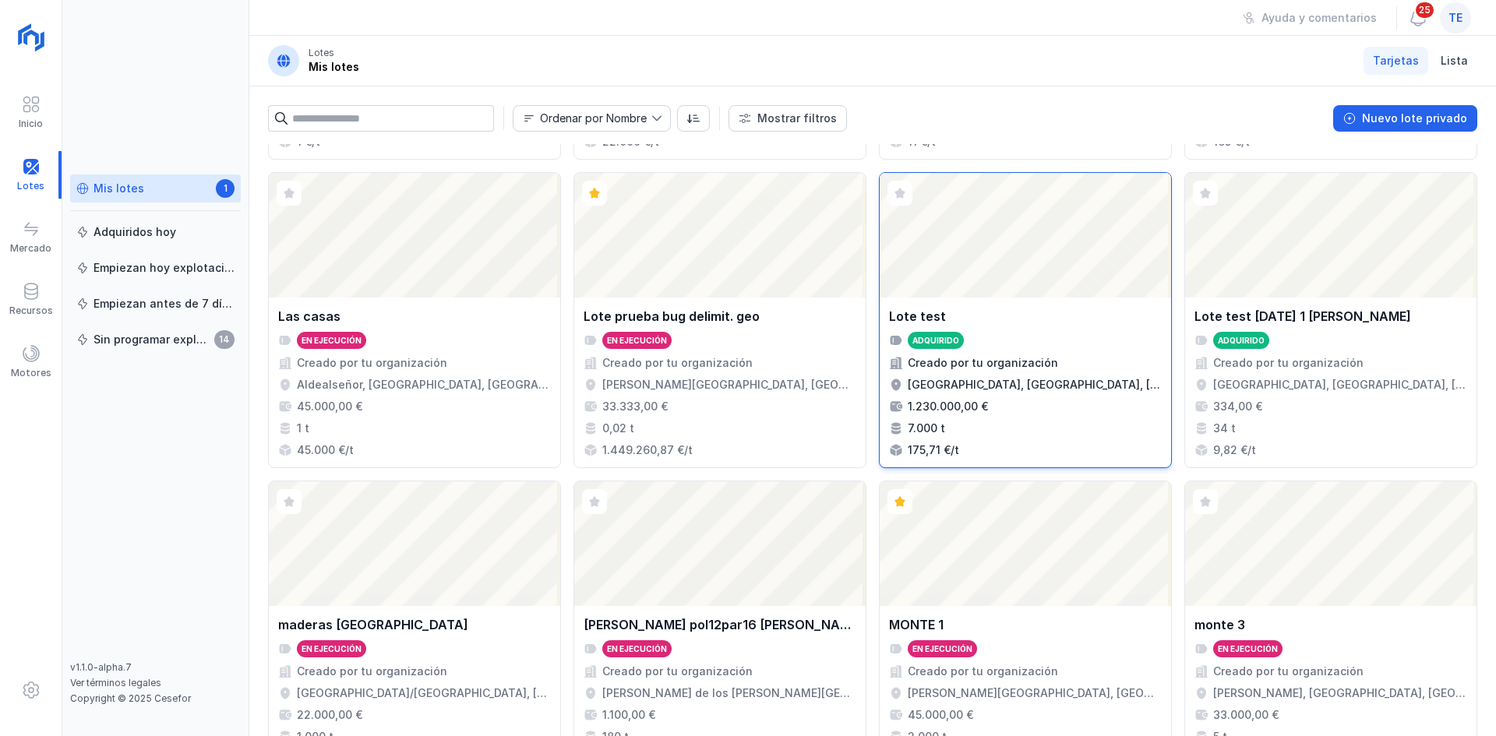
scroll to position [1008, 0]
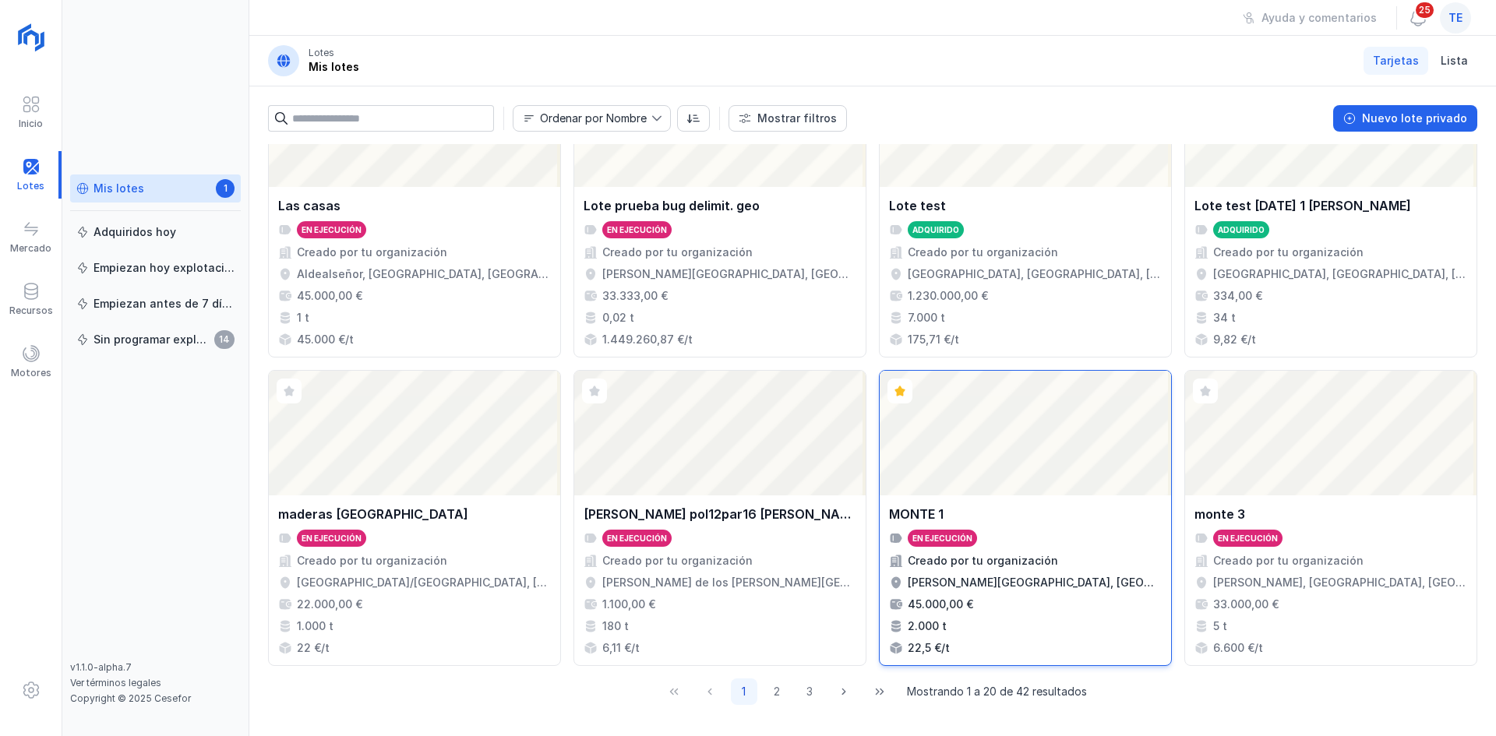
click at [1003, 480] on div "Abrir lote" at bounding box center [1025, 433] width 291 height 125
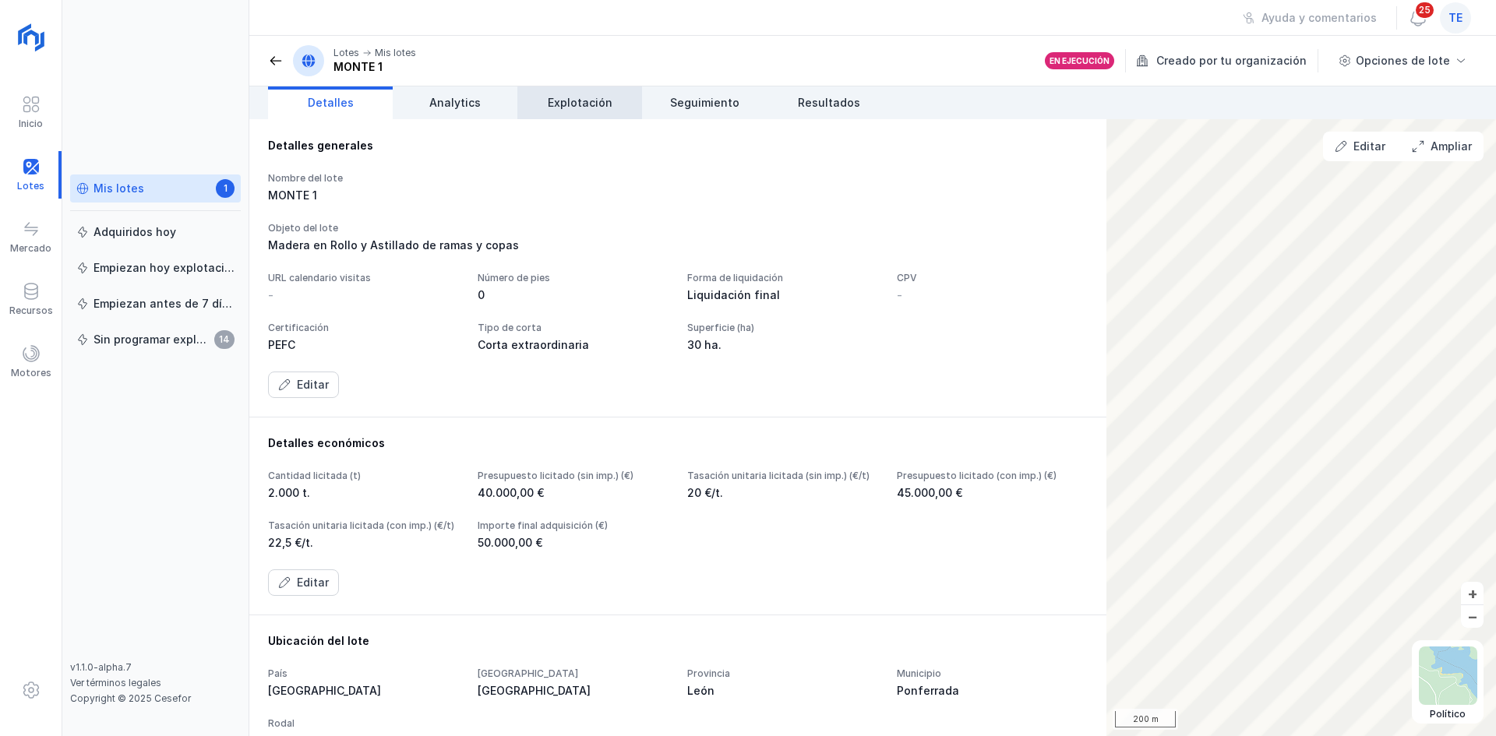
click at [598, 99] on span "Explotación" at bounding box center [580, 103] width 65 height 16
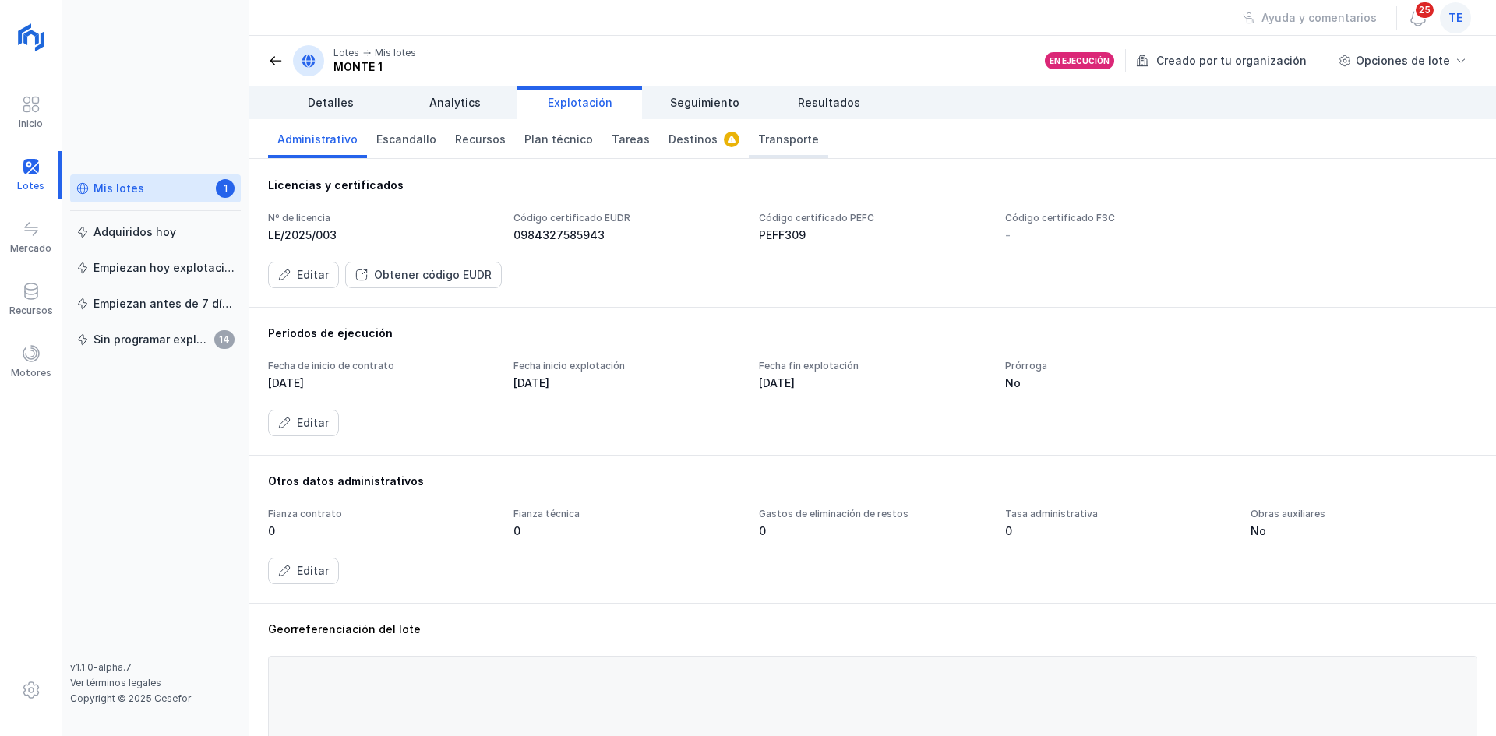
click at [758, 142] on span "Transporte" at bounding box center [788, 140] width 61 height 16
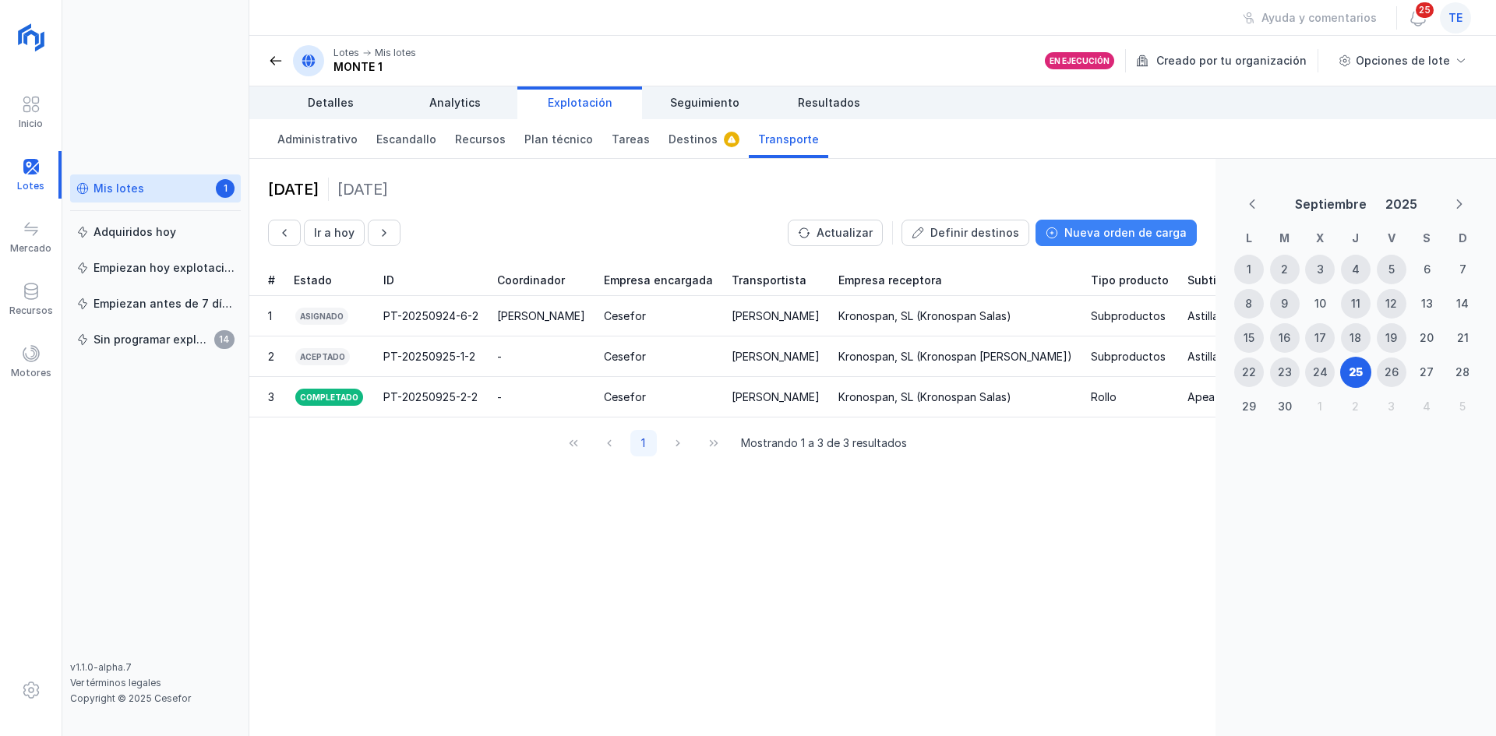
click at [1123, 233] on div "Nueva orden de carga" at bounding box center [1125, 233] width 122 height 16
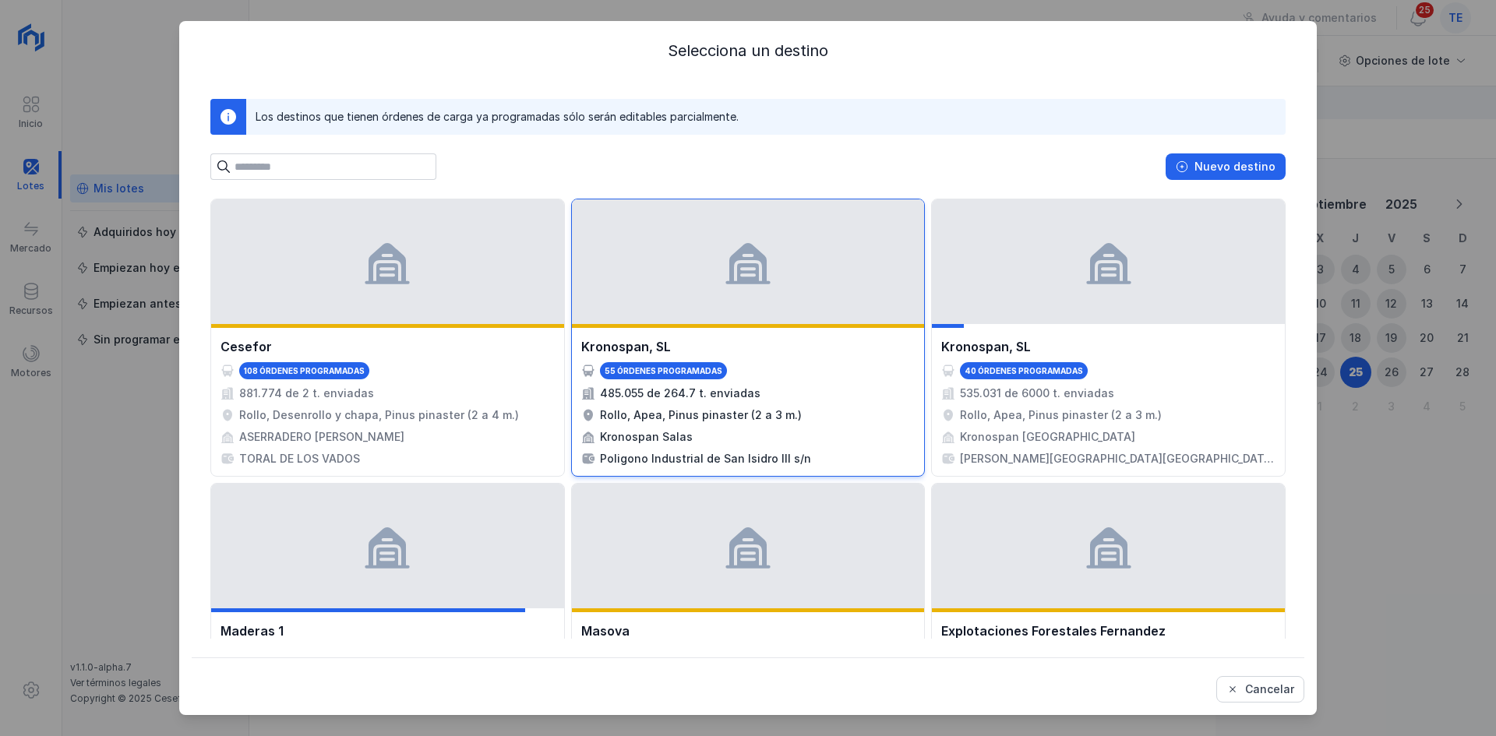
click at [751, 313] on div at bounding box center [748, 261] width 353 height 125
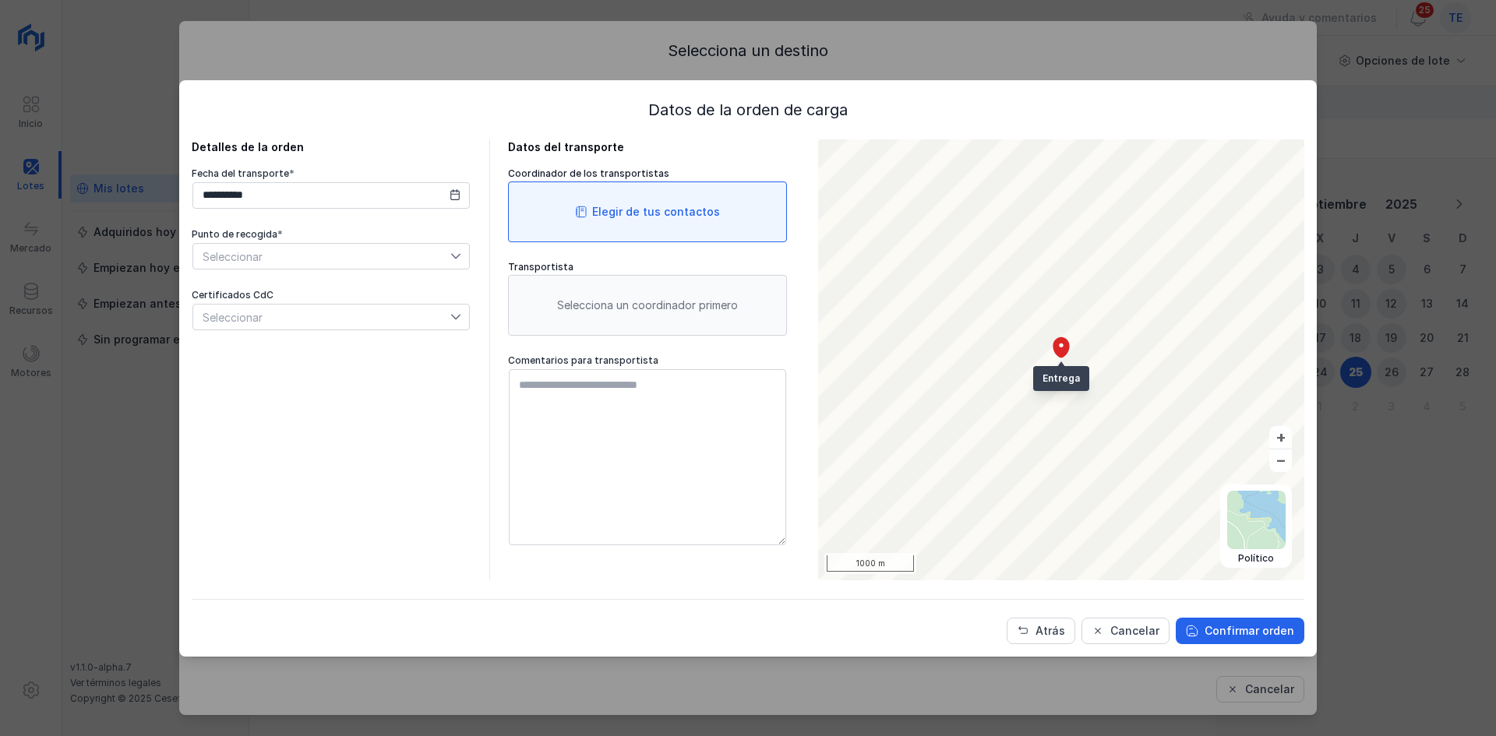
click at [569, 219] on div "Elegir de tus contactos" at bounding box center [647, 212] width 279 height 61
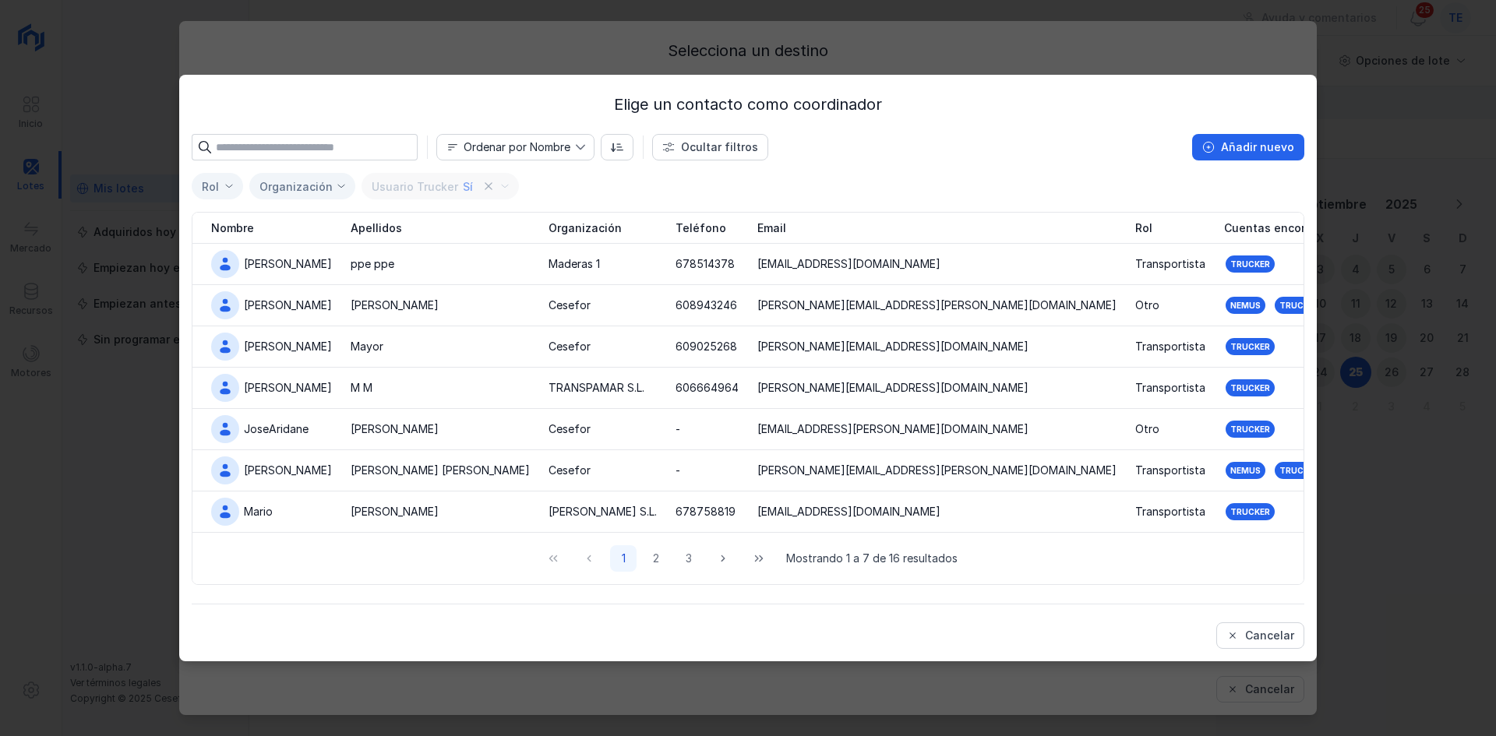
click at [1391, 288] on div "Elige un contacto como coordinador Ordenar por Nombre Ocultar filtros Añadir nu…" at bounding box center [748, 368] width 1496 height 736
